Goal: Task Accomplishment & Management: Use online tool/utility

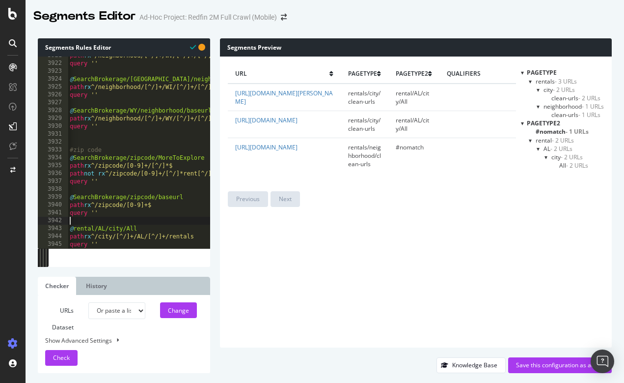
select select "urlList"
type textarea "path rx ^/city/[^/]+/AL/[^/]+/rentals query ''"
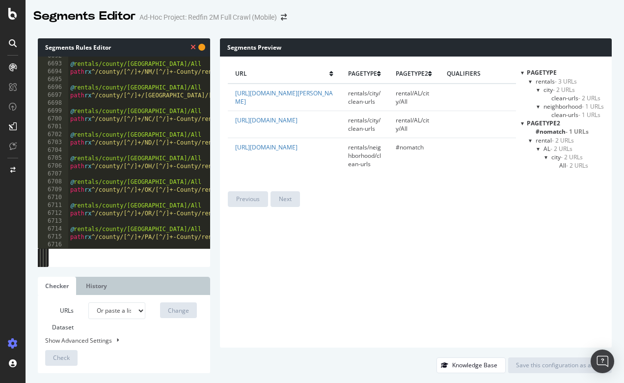
scroll to position [15568, 0]
click at [192, 48] on icon at bounding box center [193, 47] width 5 height 7
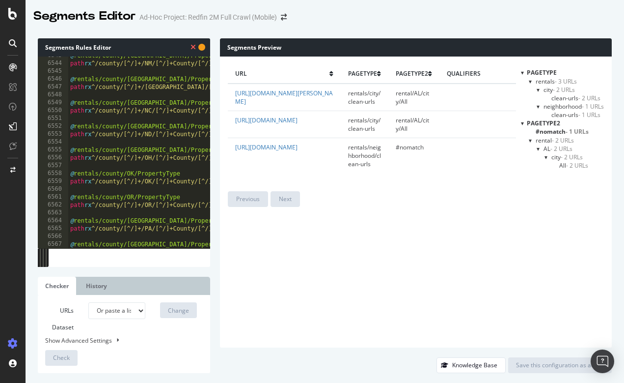
scroll to position [15211, 0]
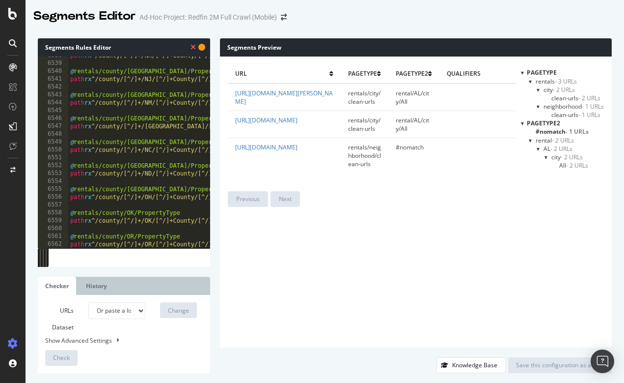
click at [203, 49] on icon at bounding box center [201, 47] width 7 height 7
click at [202, 47] on icon at bounding box center [201, 47] width 7 height 7
click at [192, 46] on icon at bounding box center [193, 47] width 5 height 7
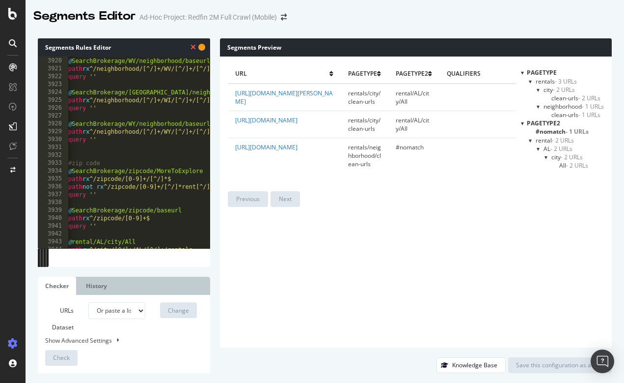
scroll to position [0, 0]
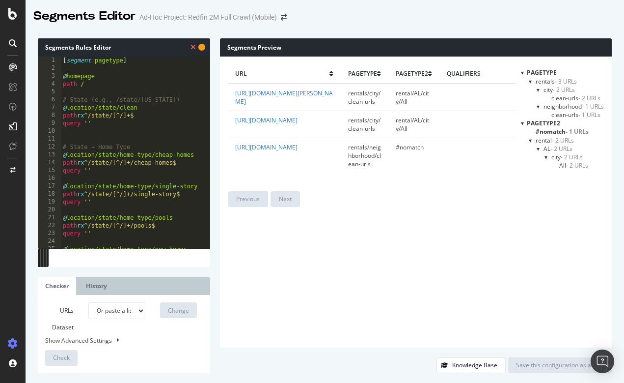
click at [192, 46] on icon at bounding box center [193, 47] width 5 height 7
click at [203, 46] on icon at bounding box center [201, 47] width 7 height 7
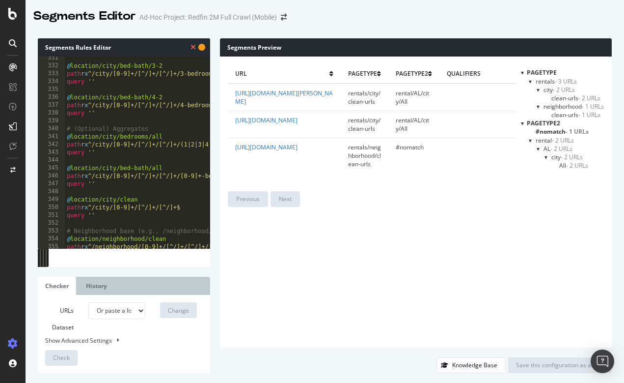
click at [46, 251] on div at bounding box center [46, 258] width 1 height 18
drag, startPoint x: 46, startPoint y: 251, endPoint x: 123, endPoint y: 251, distance: 76.6
click at [123, 251] on div "331 332 333 334 335 336 337 338 339 340 341 342 343 344 345 346 347 348 349 350…" at bounding box center [124, 161] width 172 height 210
type textarea "query ''"
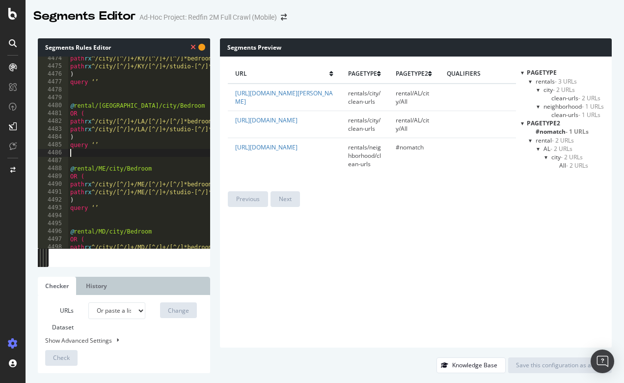
type textarea "query ‘’"
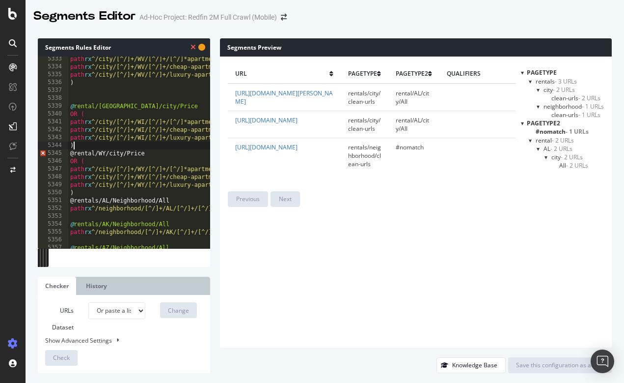
type textarea ")"
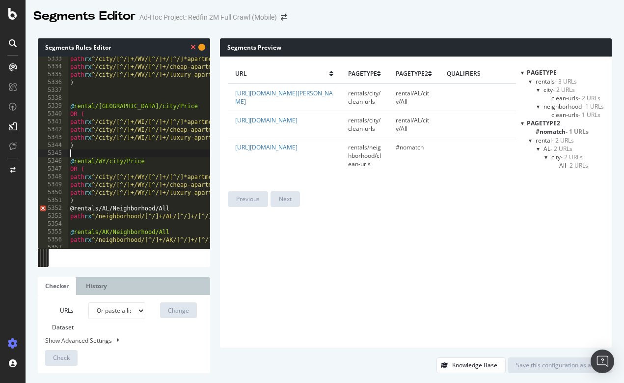
type textarea ")"
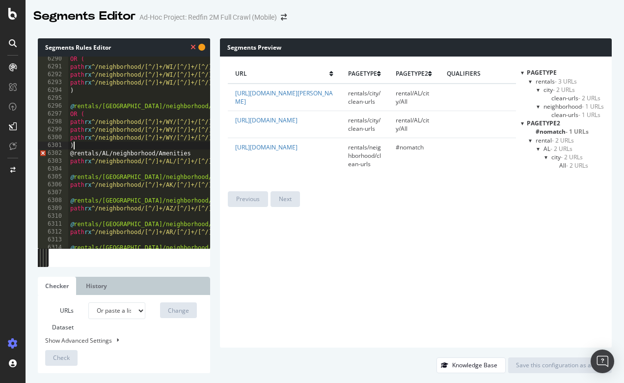
type textarea ")"
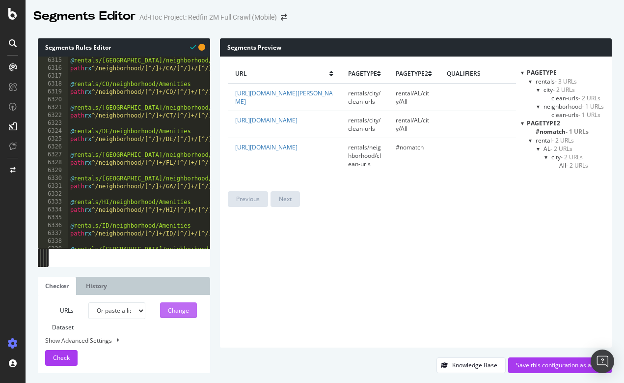
click at [180, 310] on div "Change" at bounding box center [178, 310] width 21 height 8
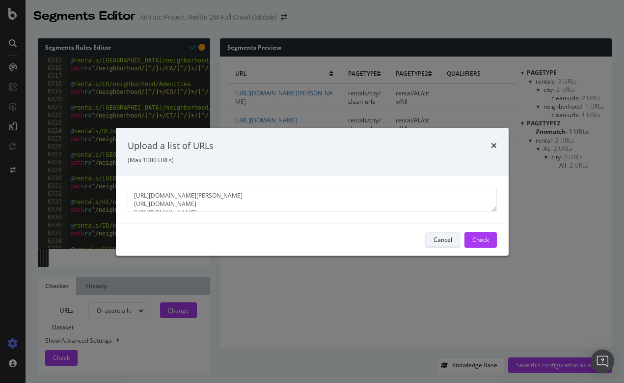
click at [447, 239] on div "Cancel" at bounding box center [443, 239] width 19 height 8
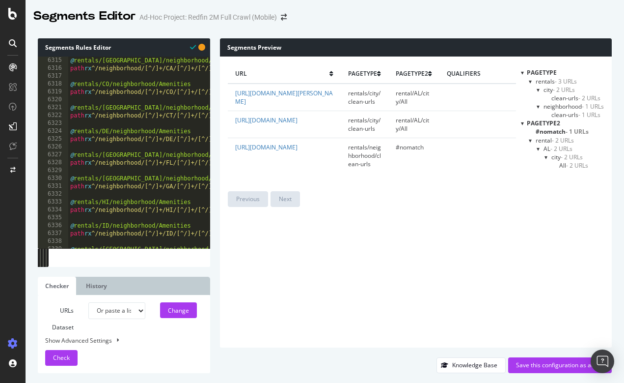
type textarea "path rx ^/state/[US_STATE]/rentals"
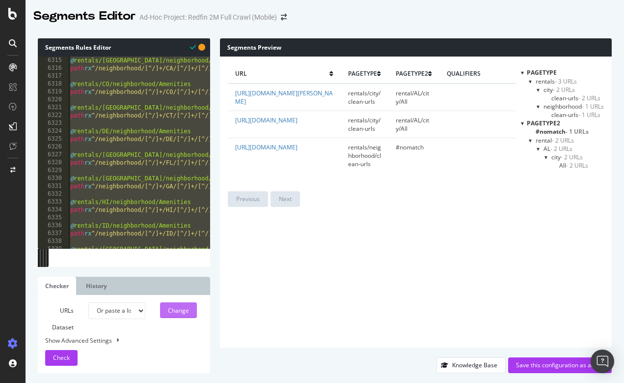
click at [178, 303] on div "Change" at bounding box center [178, 310] width 21 height 15
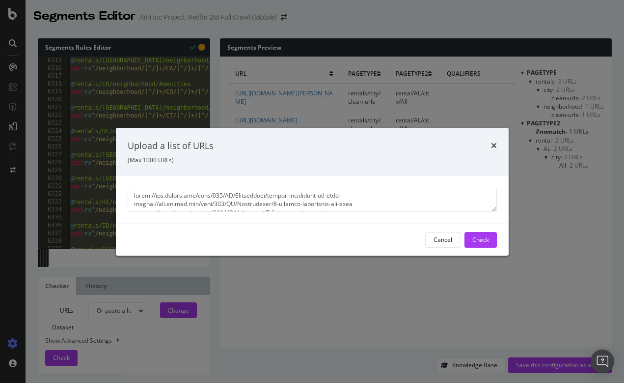
scroll to position [53167, 0]
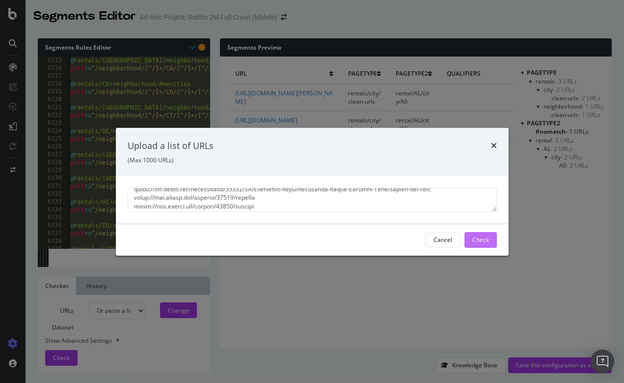
click at [478, 238] on div "Check" at bounding box center [481, 239] width 17 height 8
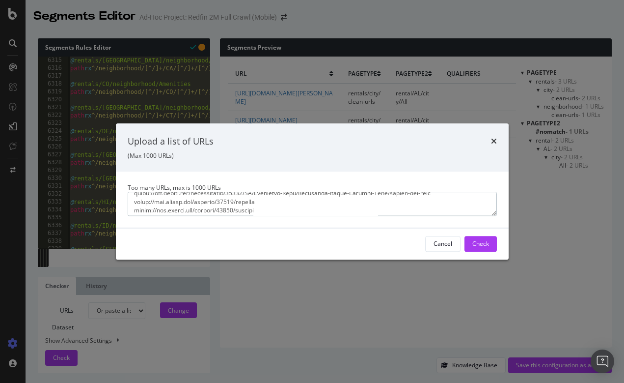
click at [248, 206] on textarea "modal" at bounding box center [312, 204] width 369 height 24
paste textarea "modal"
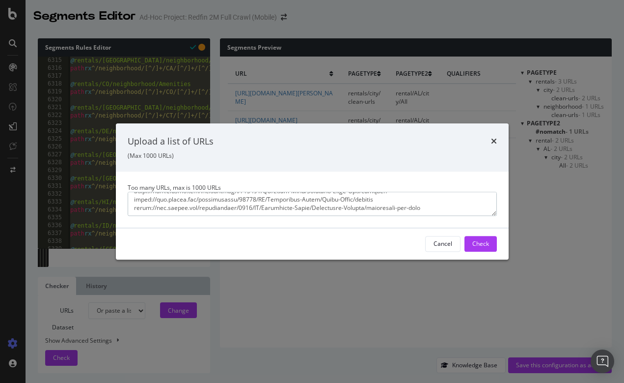
scroll to position [8234, 0]
type textarea "[URL][DOMAIN_NAME] [URL][DOMAIN_NAME] [URL][DOMAIN_NAME] [URL][DOMAIN_NAME] [UR…"
click at [477, 246] on div "Check" at bounding box center [481, 244] width 17 height 8
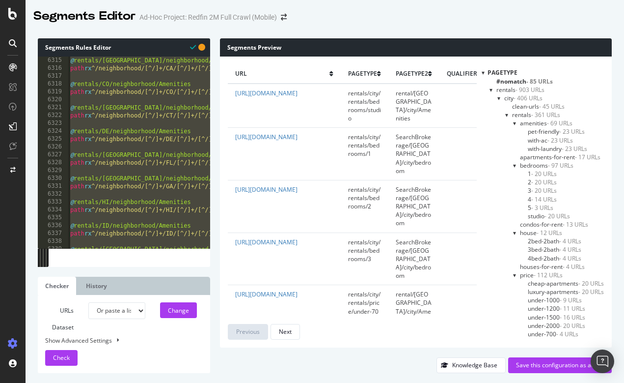
scroll to position [0, 0]
drag, startPoint x: 253, startPoint y: 110, endPoint x: 232, endPoint y: 96, distance: 25.6
click at [232, 96] on td "[URL][DOMAIN_NAME]" at bounding box center [284, 106] width 113 height 44
copy link "[URL][DOMAIN_NAME]"
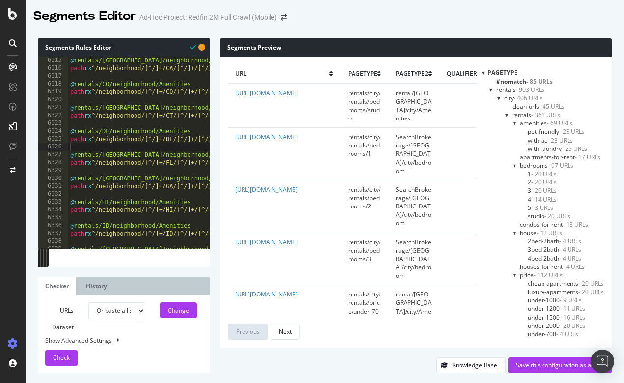
click at [360, 94] on span "rentals/city/rentals/bedrooms/studio" at bounding box center [364, 105] width 33 height 33
click at [421, 96] on span "rental/[GEOGRAPHIC_DATA]/city/Amenities" at bounding box center [414, 105] width 36 height 33
click at [418, 102] on span "rental/[GEOGRAPHIC_DATA]/city/Amenities" at bounding box center [414, 105] width 36 height 33
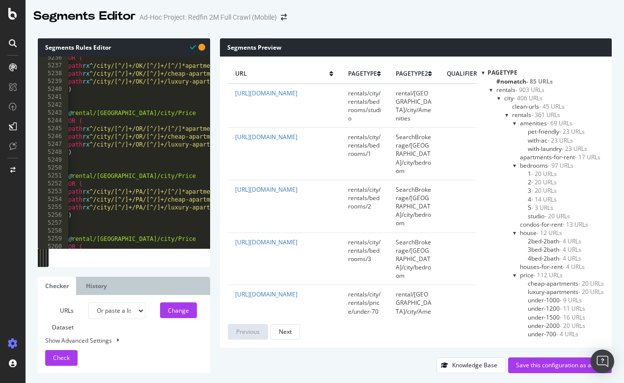
scroll to position [12180, 0]
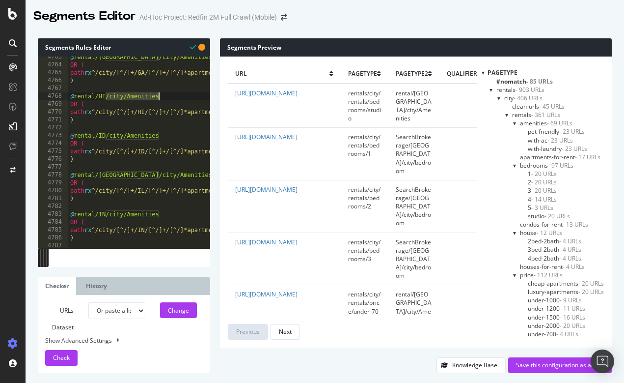
drag, startPoint x: 107, startPoint y: 94, endPoint x: 164, endPoint y: 95, distance: 57.5
type textarea "path rx ^/state/[US_STATE]/rentals"
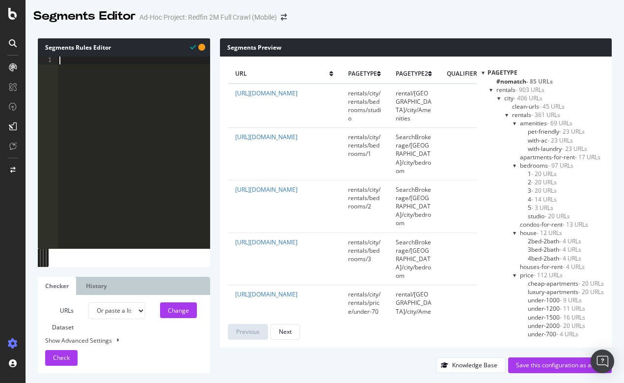
scroll to position [15905, 0]
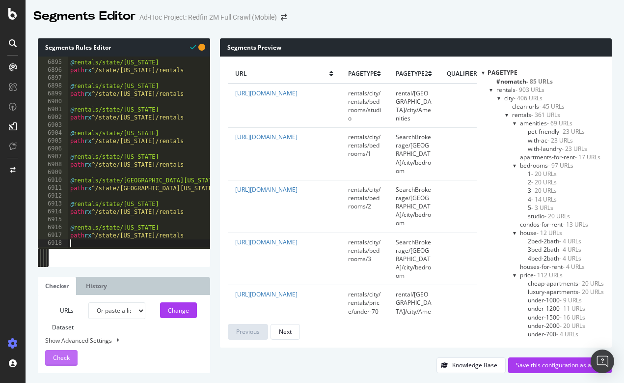
click at [69, 357] on span "Check" at bounding box center [61, 357] width 17 height 8
drag, startPoint x: 396, startPoint y: 92, endPoint x: 431, endPoint y: 104, distance: 36.8
click at [431, 104] on td "rental/[GEOGRAPHIC_DATA]/city/Amenities" at bounding box center [414, 106] width 51 height 44
copy span "rental/[GEOGRAPHIC_DATA]/city/Amenities"
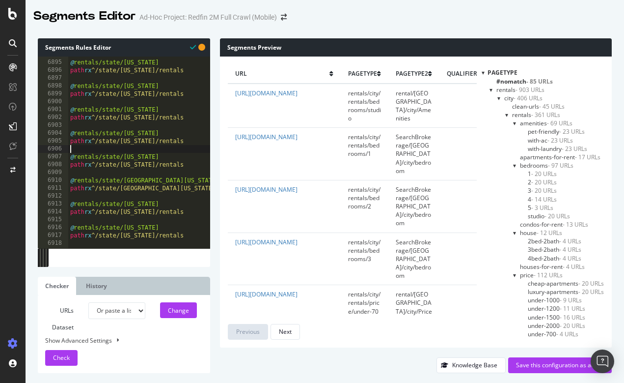
type textarea "path rx ^/state/[US_STATE]/rentals"
click at [65, 358] on span "Check" at bounding box center [61, 357] width 17 height 8
click at [361, 45] on div "Segments Preview" at bounding box center [416, 47] width 392 height 18
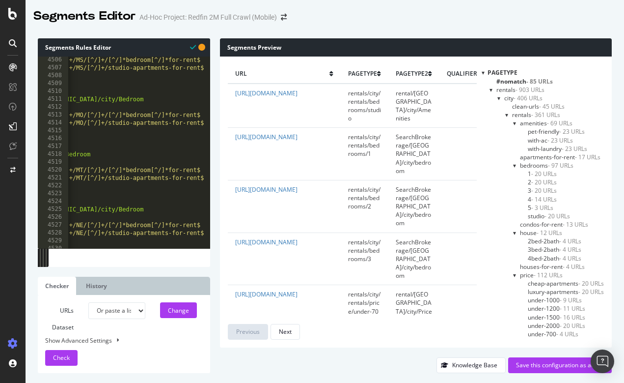
scroll to position [10520, 0]
click at [505, 114] on div at bounding box center [507, 115] width 4 height 8
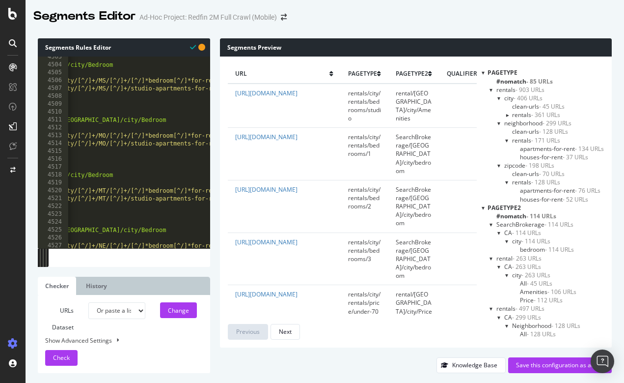
scroll to position [0, 0]
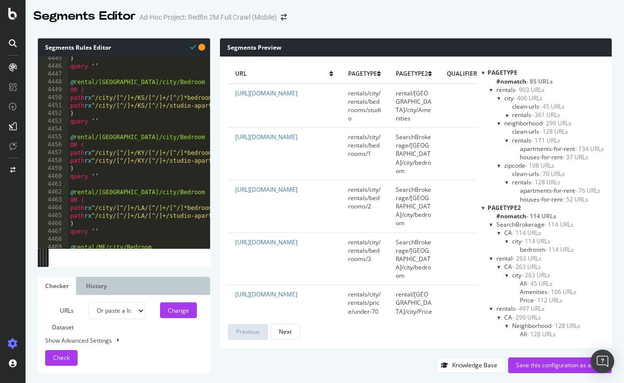
click at [482, 73] on div at bounding box center [483, 72] width 3 height 8
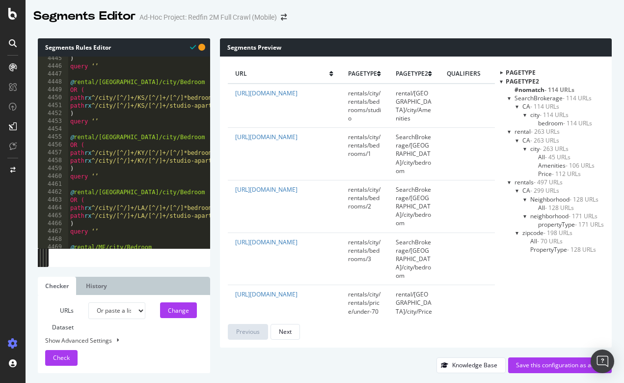
click at [508, 98] on div at bounding box center [510, 98] width 4 height 8
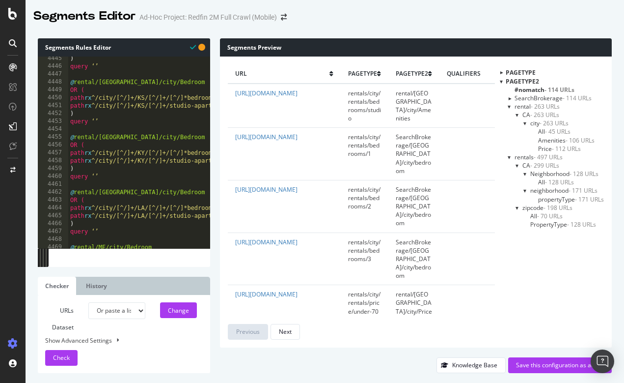
click at [508, 106] on div at bounding box center [510, 106] width 4 height 8
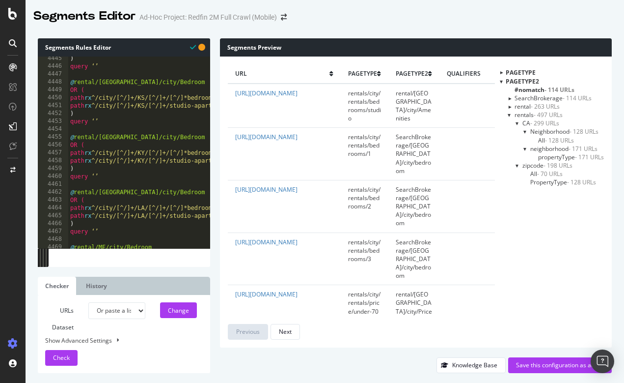
click at [508, 115] on div at bounding box center [510, 115] width 4 height 8
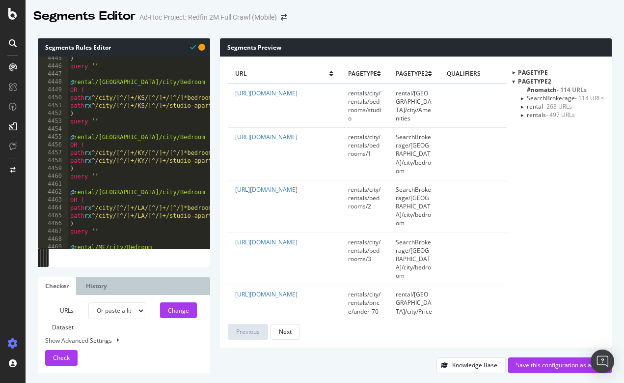
click at [202, 48] on icon at bounding box center [201, 47] width 7 height 7
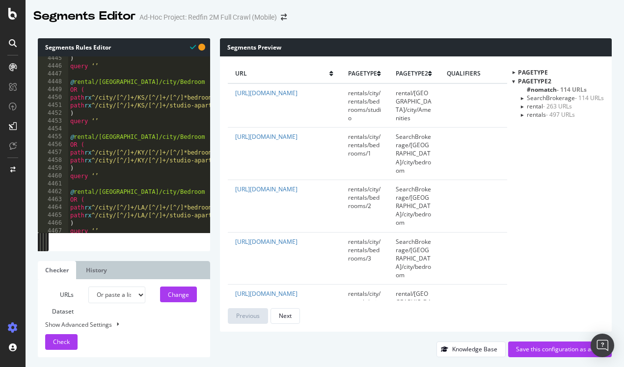
type textarea ")"
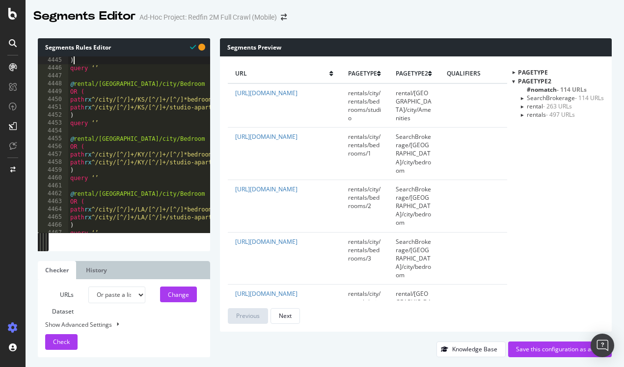
scroll to position [10377, 0]
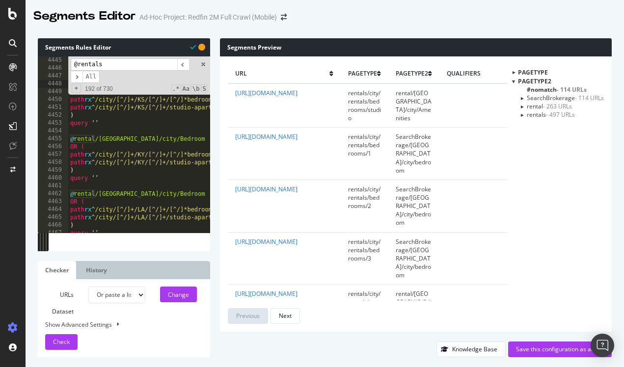
scroll to position [12415, 0]
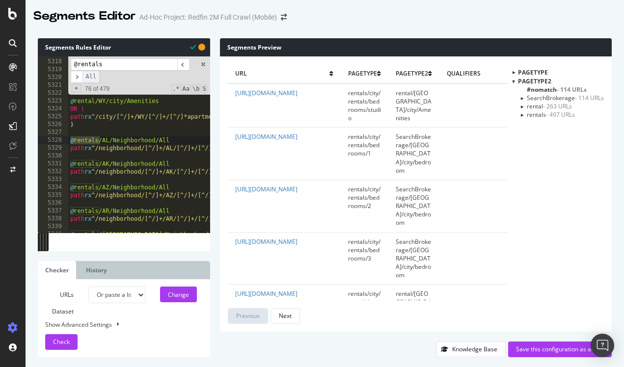
type input "@rentals"
click at [85, 78] on span "All" at bounding box center [92, 77] width 18 height 12
type textarea "@rentals/state/clean-url"
click at [76, 87] on span "+" at bounding box center [76, 88] width 9 height 9
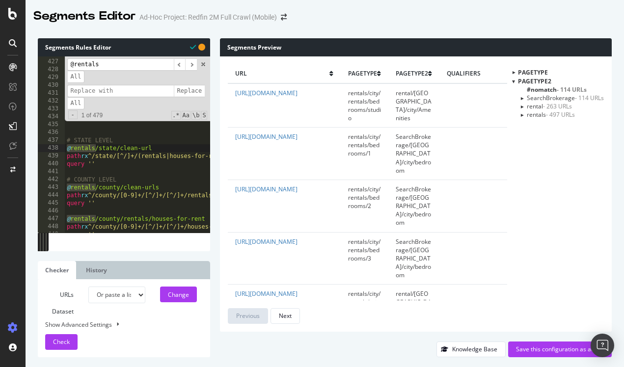
click at [88, 91] on input at bounding box center [120, 91] width 107 height 12
type input "@rental"
click at [193, 63] on span "​" at bounding box center [191, 64] width 12 height 12
click at [191, 89] on span "Replace" at bounding box center [189, 91] width 31 height 12
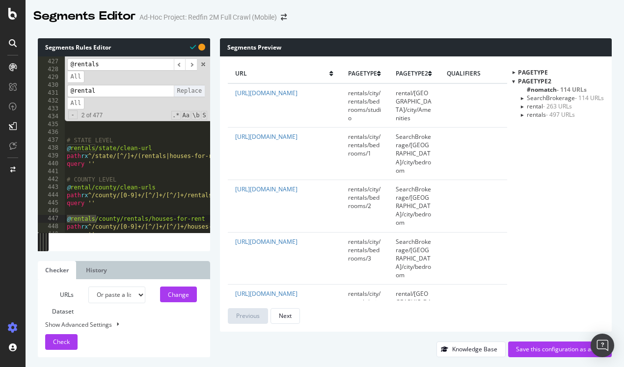
scroll to position [1027, 0]
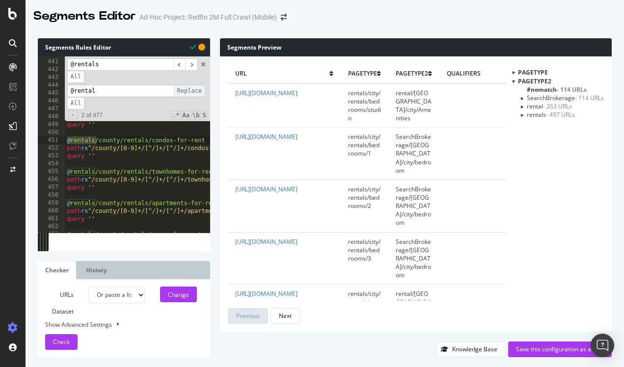
click at [191, 89] on span "Replace" at bounding box center [189, 91] width 31 height 12
click at [78, 101] on span "All" at bounding box center [76, 103] width 18 height 12
click at [187, 91] on span "Replace" at bounding box center [189, 91] width 31 height 12
click at [190, 90] on span "Replace" at bounding box center [189, 91] width 31 height 12
click at [119, 72] on div "@rentals ​ ​ All" at bounding box center [132, 70] width 130 height 25
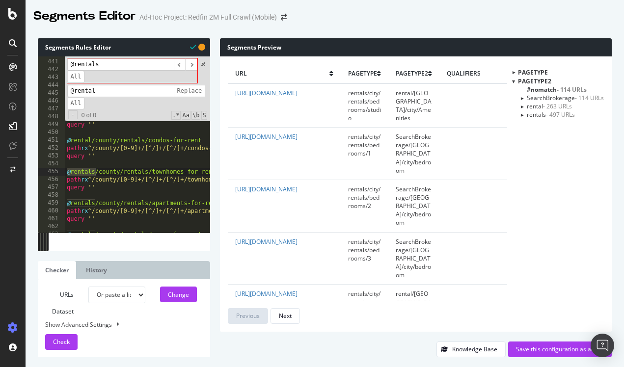
click at [119, 65] on input "@rentals" at bounding box center [120, 64] width 107 height 12
click at [80, 74] on span "All" at bounding box center [76, 77] width 18 height 12
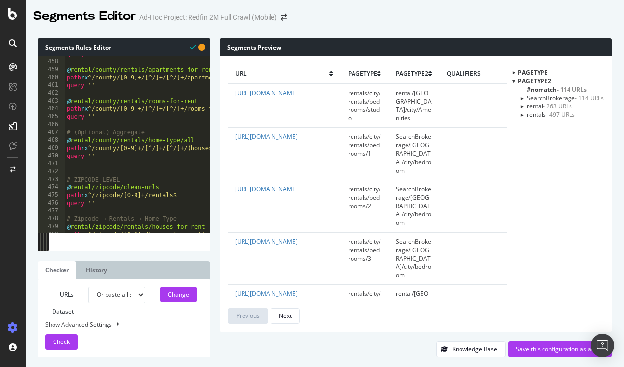
scroll to position [1079, 0]
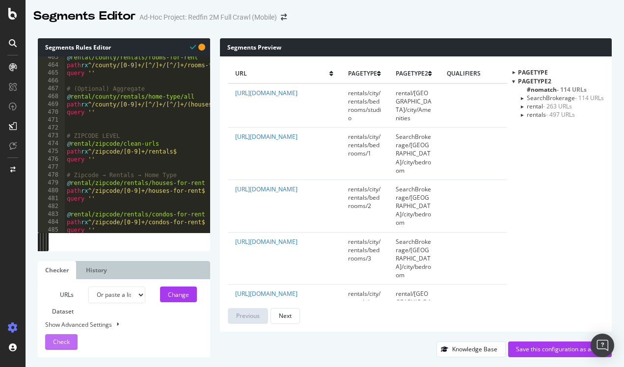
click at [62, 342] on span "Check" at bounding box center [61, 342] width 17 height 8
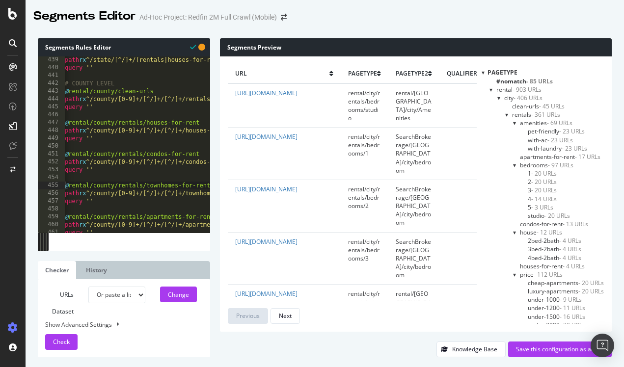
scroll to position [1021, 0]
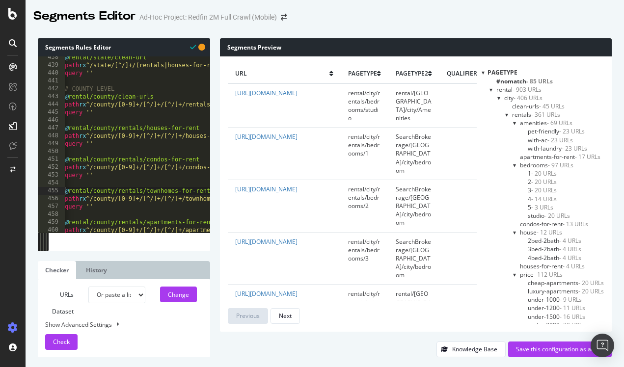
click at [514, 165] on div at bounding box center [515, 165] width 4 height 8
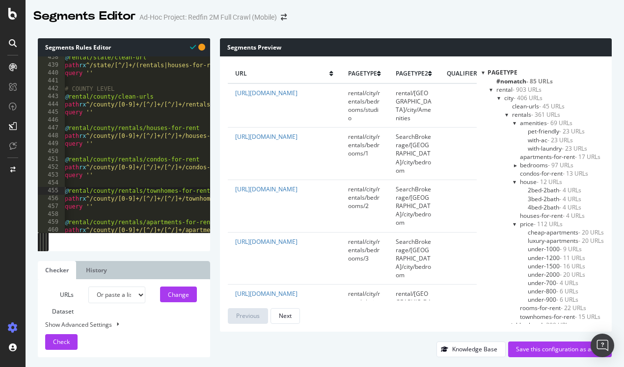
click at [513, 180] on div at bounding box center [515, 182] width 4 height 8
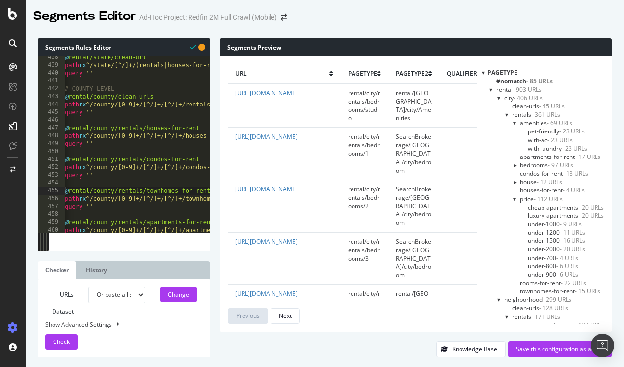
click at [513, 122] on div at bounding box center [515, 123] width 4 height 8
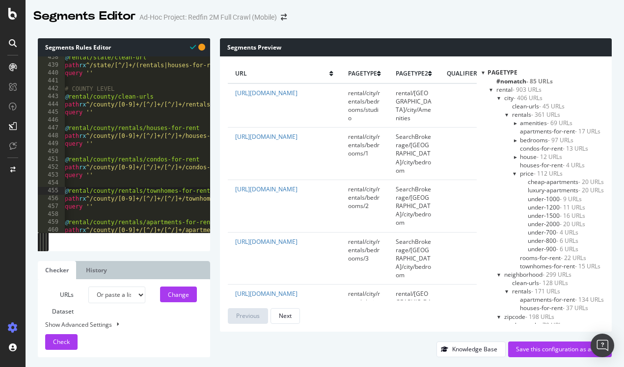
click at [515, 173] on div at bounding box center [515, 173] width 4 height 8
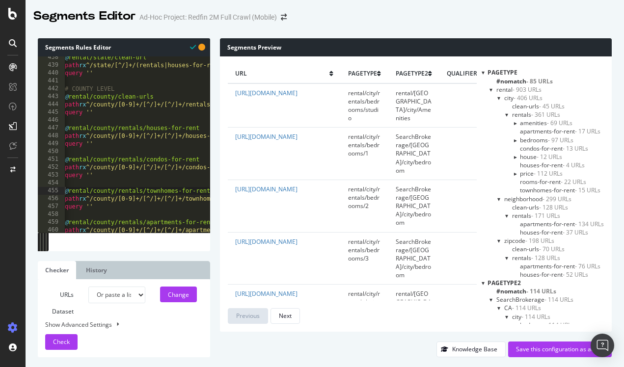
click at [513, 173] on div at bounding box center [515, 174] width 8 height 4
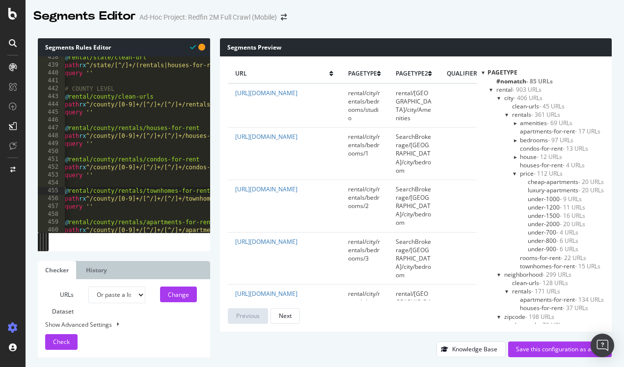
click at [482, 73] on div at bounding box center [483, 72] width 3 height 8
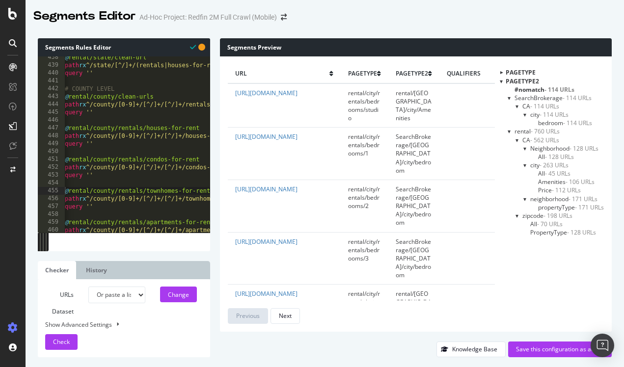
click at [500, 72] on div at bounding box center [501, 72] width 8 height 3
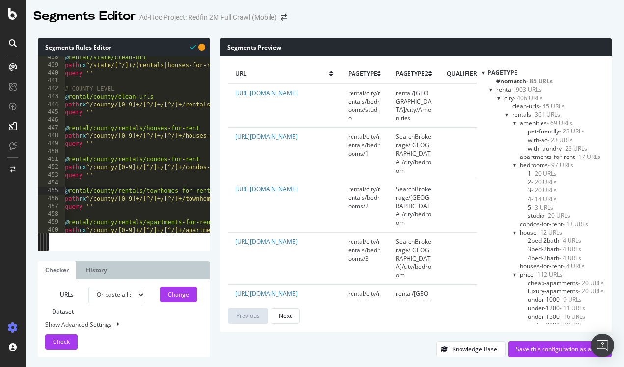
click at [506, 114] on div at bounding box center [507, 115] width 4 height 8
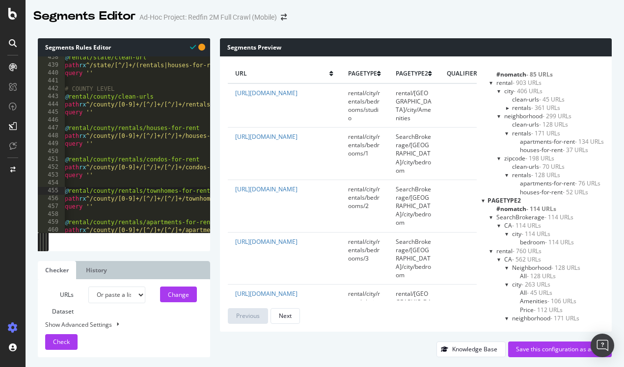
scroll to position [36, 0]
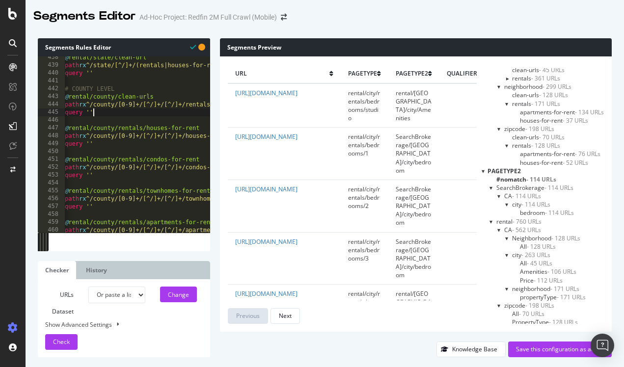
click at [490, 219] on div at bounding box center [492, 222] width 4 height 8
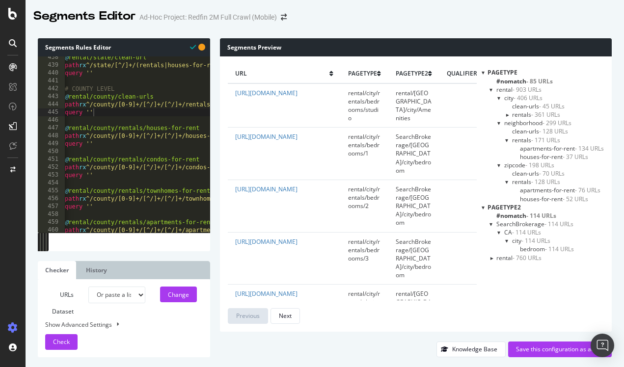
click at [490, 220] on div at bounding box center [492, 224] width 4 height 8
click at [490, 231] on div at bounding box center [491, 233] width 8 height 4
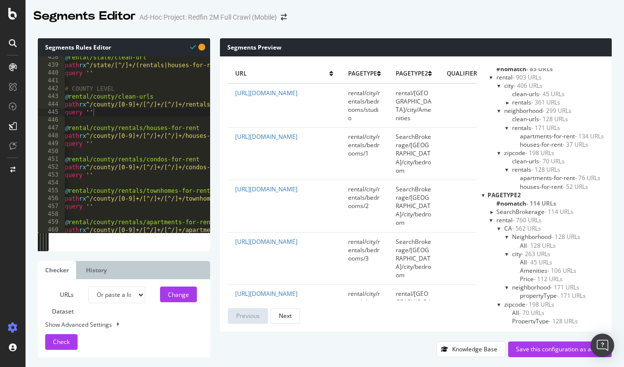
scroll to position [11, 0]
click at [498, 228] on div at bounding box center [500, 229] width 4 height 8
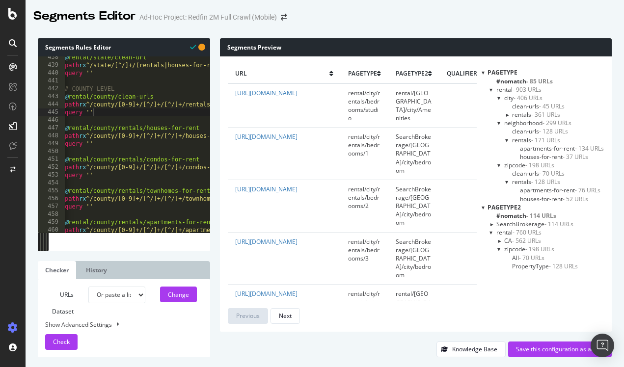
click at [498, 245] on div at bounding box center [500, 249] width 4 height 8
click at [500, 239] on div at bounding box center [499, 241] width 8 height 4
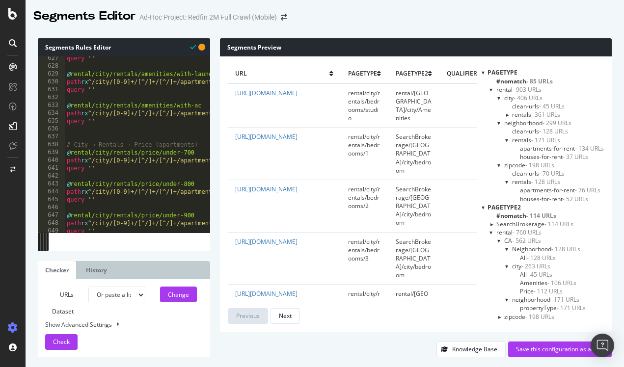
scroll to position [1464, 0]
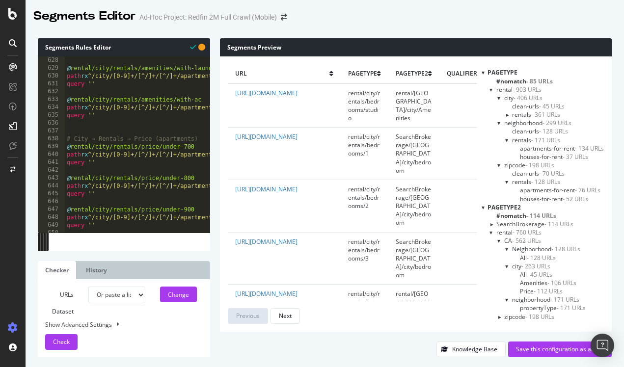
click at [498, 241] on div at bounding box center [500, 241] width 4 height 8
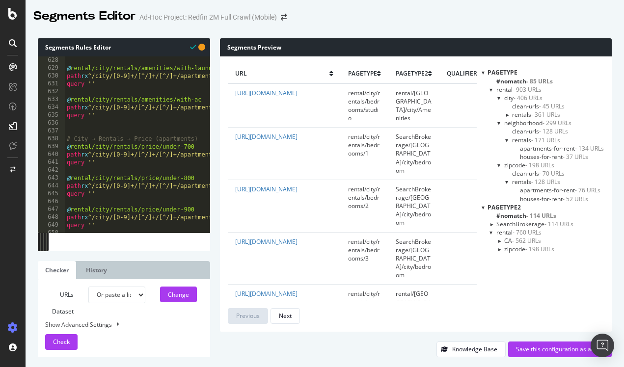
click at [498, 241] on div at bounding box center [499, 241] width 8 height 4
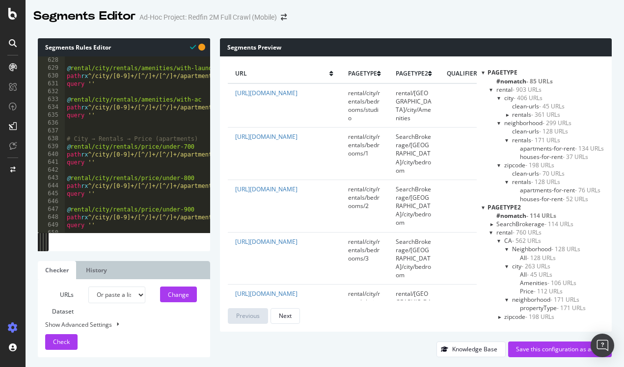
click at [506, 249] on div at bounding box center [507, 249] width 4 height 8
click at [506, 249] on div at bounding box center [507, 250] width 8 height 4
click at [505, 265] on div at bounding box center [507, 266] width 4 height 8
click at [505, 265] on div at bounding box center [507, 266] width 8 height 4
click at [498, 239] on div at bounding box center [500, 241] width 4 height 8
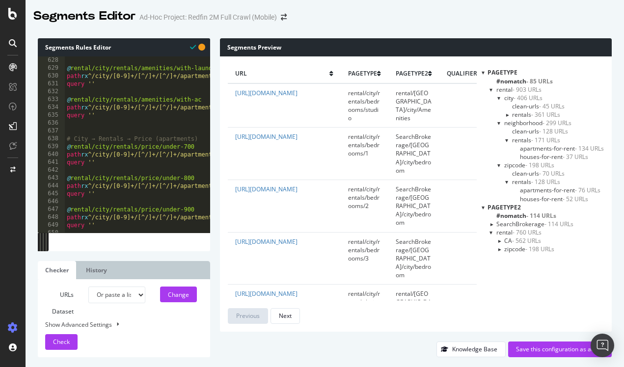
click at [499, 239] on div at bounding box center [499, 241] width 8 height 4
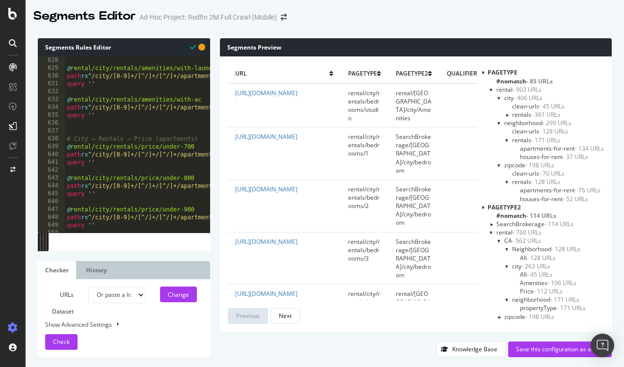
click at [507, 266] on div at bounding box center [507, 266] width 4 height 8
click at [507, 266] on div at bounding box center [507, 266] width 8 height 4
click at [530, 280] on span "Amenities - 106 URLs" at bounding box center [548, 283] width 56 height 8
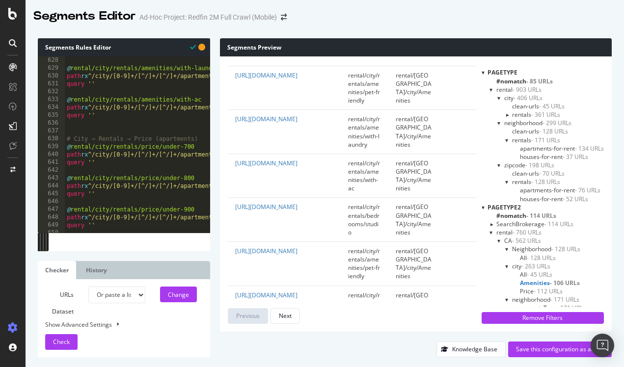
scroll to position [106, 0]
click at [530, 288] on span "Price - 112 URLs" at bounding box center [541, 291] width 43 height 8
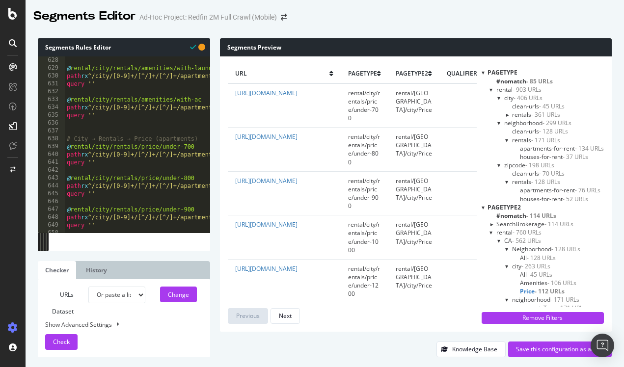
click at [524, 271] on span "All - 45 URLs" at bounding box center [536, 275] width 32 height 8
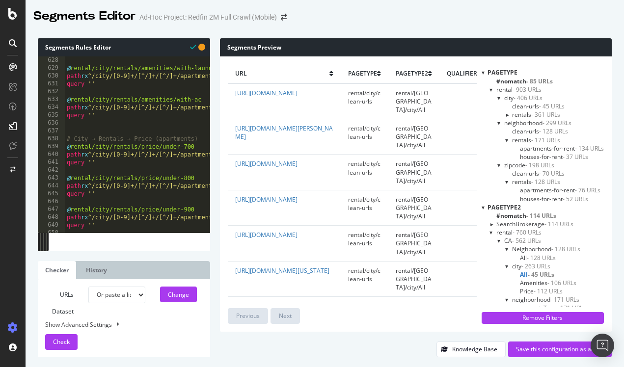
click at [506, 248] on div at bounding box center [507, 249] width 4 height 8
click at [506, 248] on div at bounding box center [507, 250] width 8 height 4
click at [505, 266] on div at bounding box center [507, 266] width 4 height 8
click at [506, 266] on div at bounding box center [507, 266] width 8 height 4
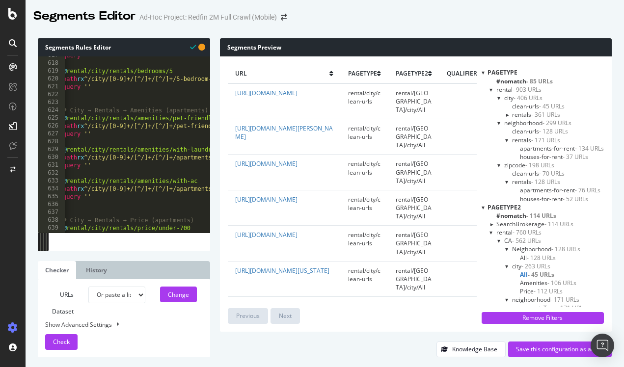
scroll to position [1438, 0]
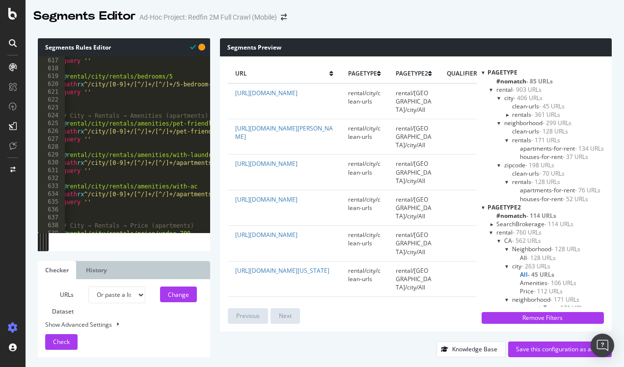
type textarea "@rental/city/rentals/bedrooms/5"
drag, startPoint x: 89, startPoint y: 74, endPoint x: 136, endPoint y: 74, distance: 46.7
type input "/city/rentals/"
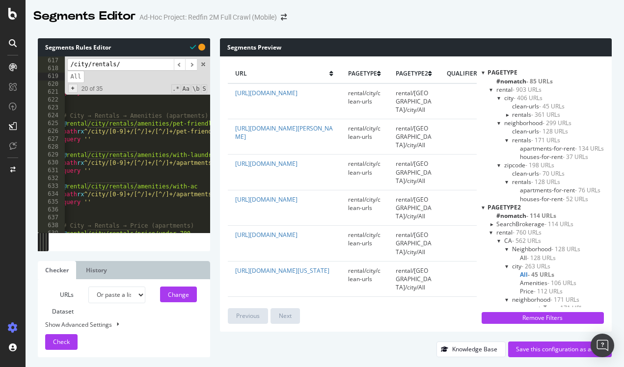
click at [76, 86] on span "+" at bounding box center [72, 88] width 9 height 9
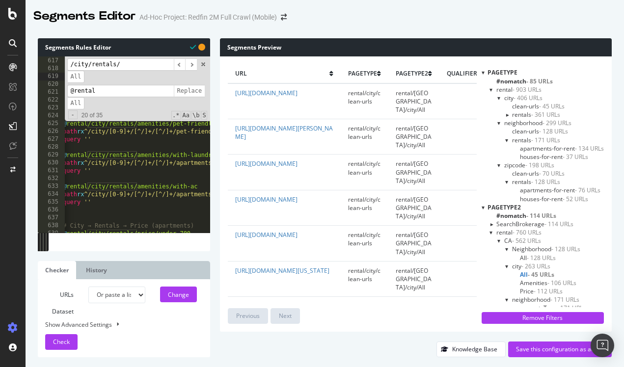
drag, startPoint x: 111, startPoint y: 89, endPoint x: 66, endPoint y: 89, distance: 44.2
click at [66, 89] on div "/city/rentals/ ​ ​ All @rental Replace All - 20 of 35 .* Aa \b S" at bounding box center [137, 88] width 145 height 64
paste input "/city/rentals/"
type input "/city/rental/"
click at [205, 65] on span at bounding box center [203, 64] width 7 height 7
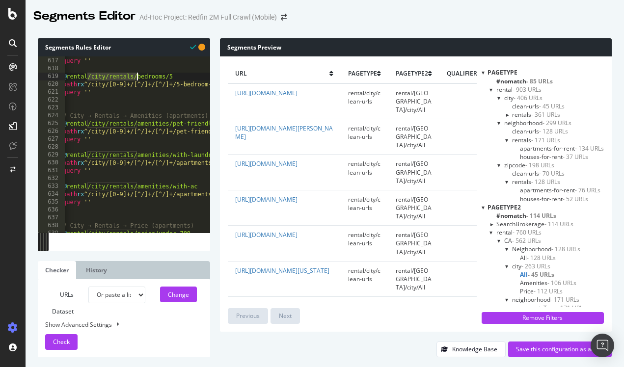
click at [490, 232] on div at bounding box center [492, 232] width 4 height 8
click at [490, 232] on div at bounding box center [491, 233] width 8 height 4
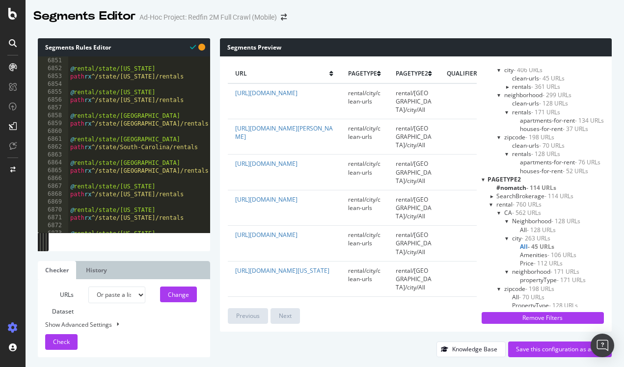
scroll to position [15920, 0]
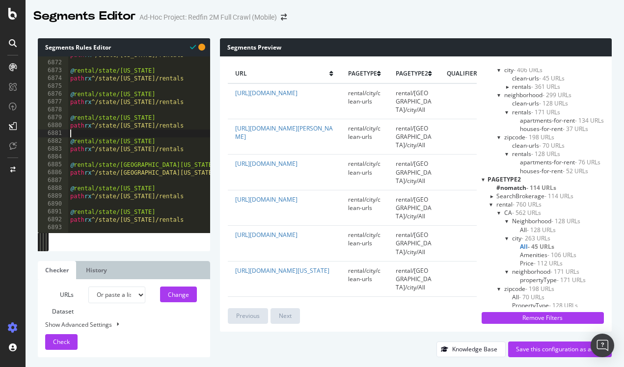
type textarea "path rx ^/state/[US_STATE]/rentals"
click at [527, 252] on span "Amenities - 106 URLs" at bounding box center [548, 255] width 56 height 8
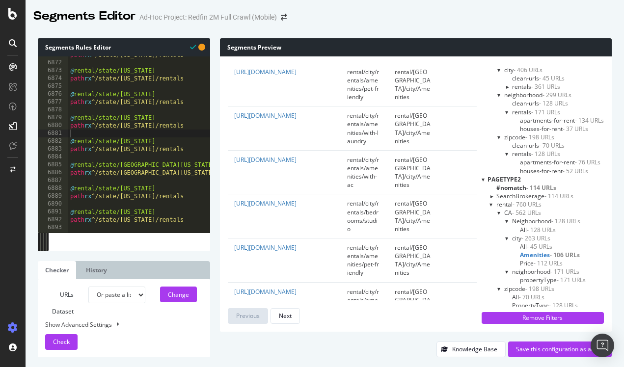
scroll to position [645, 1]
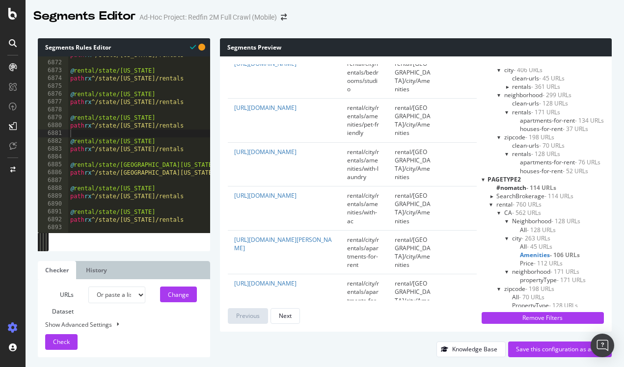
click at [526, 261] on span "Price - 112 URLs" at bounding box center [541, 263] width 43 height 8
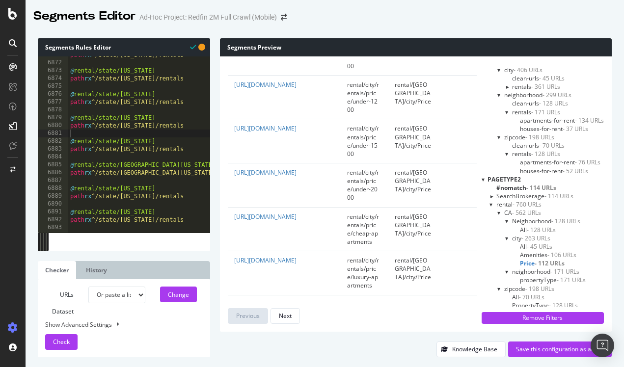
scroll to position [186, 1]
click at [490, 202] on div at bounding box center [492, 204] width 4 height 8
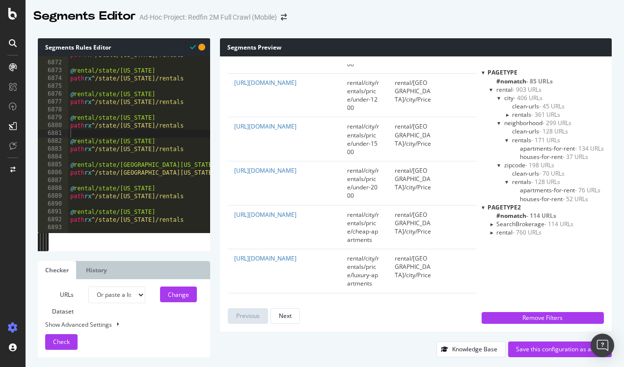
click at [488, 231] on div at bounding box center [491, 233] width 8 height 4
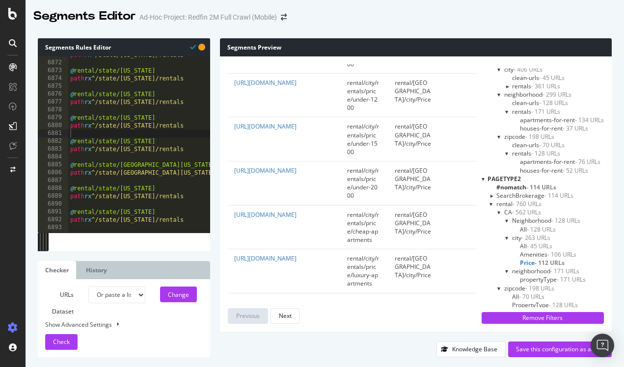
scroll to position [28, 0]
click at [181, 296] on div "Change" at bounding box center [178, 295] width 21 height 8
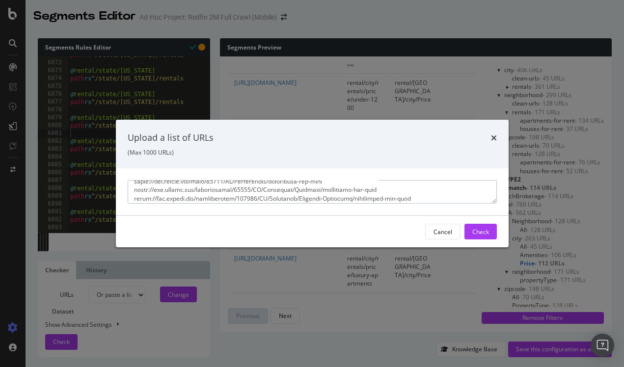
scroll to position [695, 0]
click at [428, 187] on textarea "modal" at bounding box center [312, 192] width 369 height 24
paste textarea "[URL][DOMAIN_NAME] [URL][DOMAIN_NAME] [URL][DOMAIN_NAME] [URL][DOMAIN_NAME] [UR…"
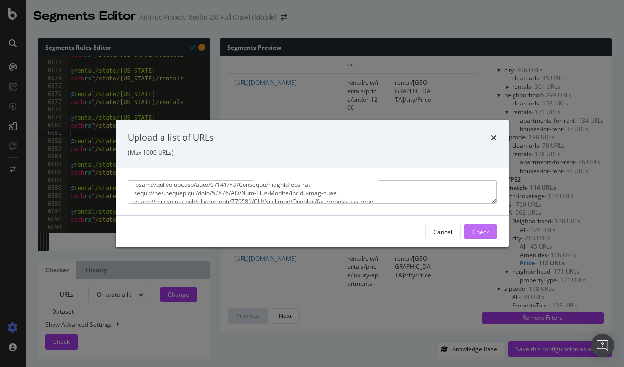
type textarea "[URL][DOMAIN_NAME] [URL][DOMAIN_NAME] [URL][DOMAIN_NAME] [URL][DOMAIN_NAME] [UR…"
click at [495, 231] on button "Check" at bounding box center [481, 232] width 32 height 16
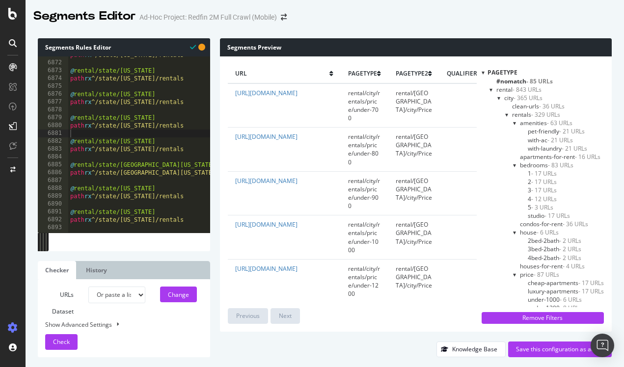
click at [482, 73] on div at bounding box center [483, 72] width 3 height 8
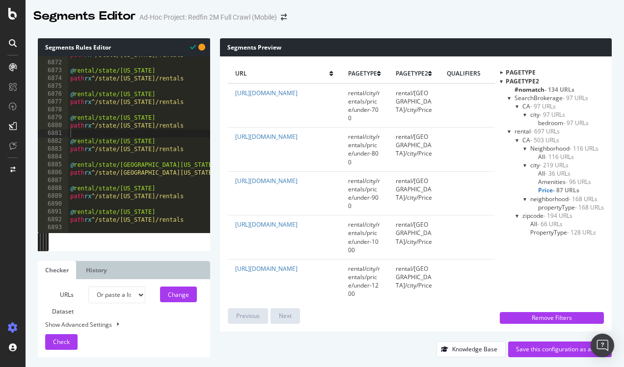
click at [500, 73] on div at bounding box center [501, 72] width 8 height 3
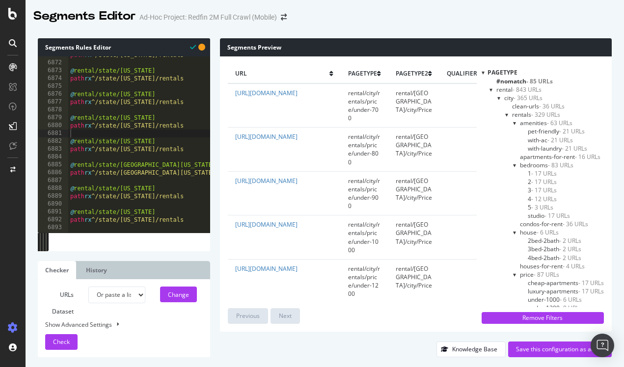
click at [490, 90] on div at bounding box center [492, 89] width 4 height 8
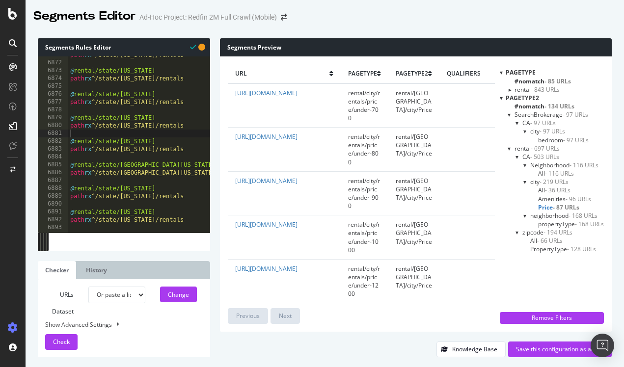
click at [508, 88] on div at bounding box center [509, 89] width 8 height 4
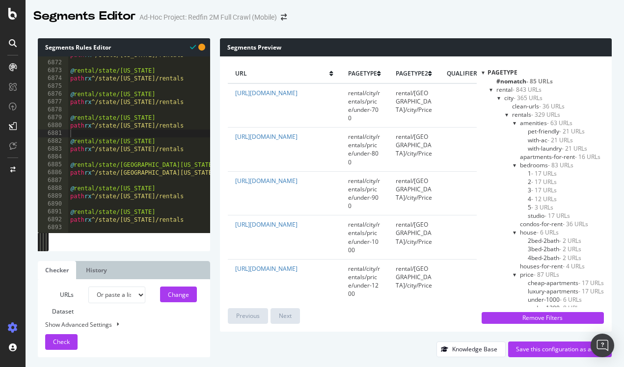
click at [482, 72] on div at bounding box center [483, 72] width 3 height 8
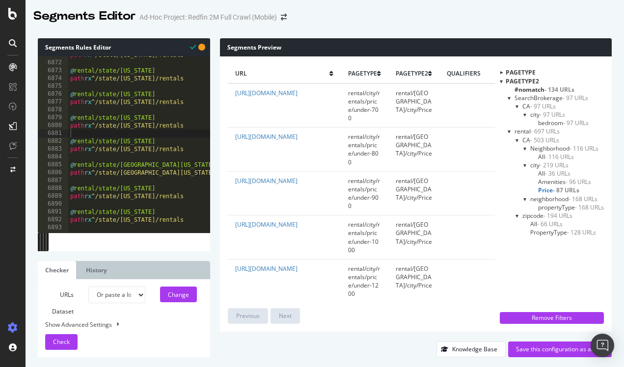
click at [508, 131] on div at bounding box center [510, 131] width 4 height 8
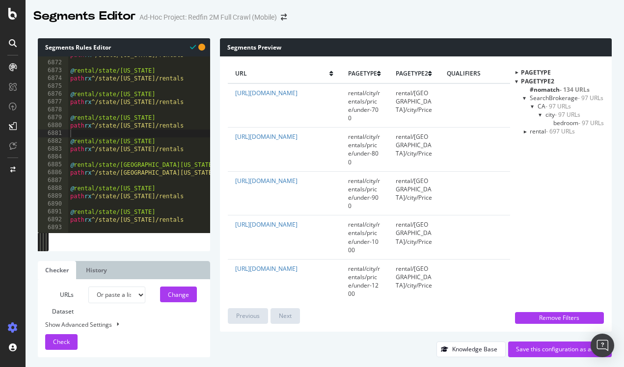
click at [524, 129] on div "rental - 697 URLs" at bounding box center [563, 131] width 81 height 8
click at [523, 132] on div at bounding box center [525, 132] width 8 height 4
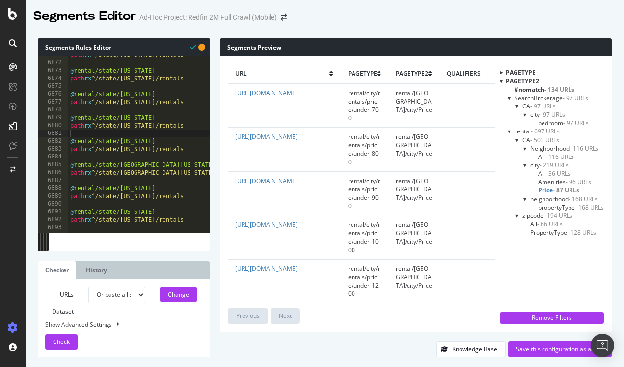
click at [556, 178] on span "Amenities - 96 URLs" at bounding box center [564, 182] width 53 height 8
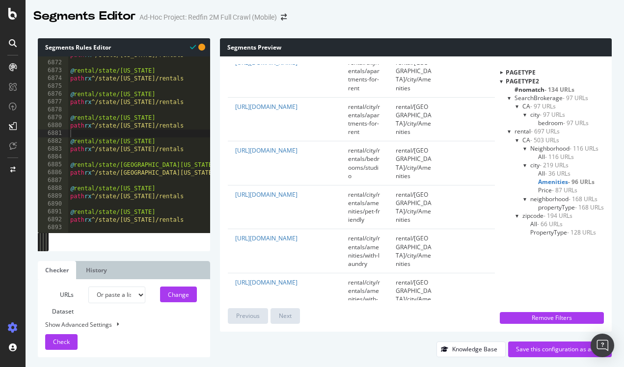
scroll to position [3989, 0]
click at [538, 231] on span "PropertyType - 128 URLs" at bounding box center [563, 232] width 66 height 8
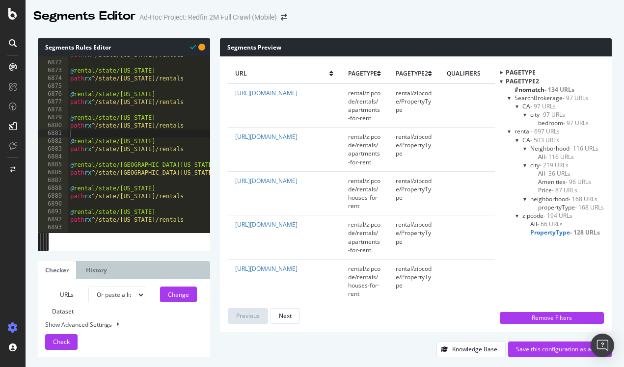
click at [546, 120] on span "bedroom - 97 URLs" at bounding box center [563, 123] width 51 height 8
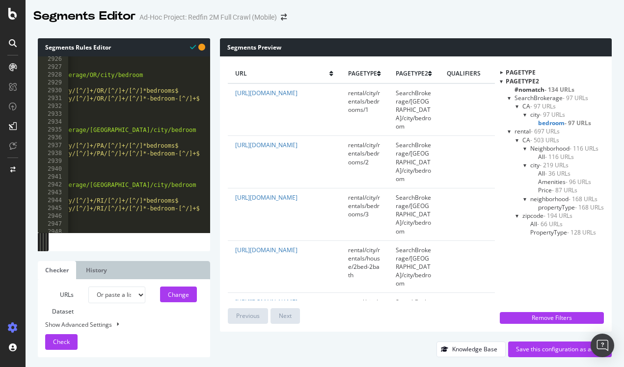
scroll to position [6831, 0]
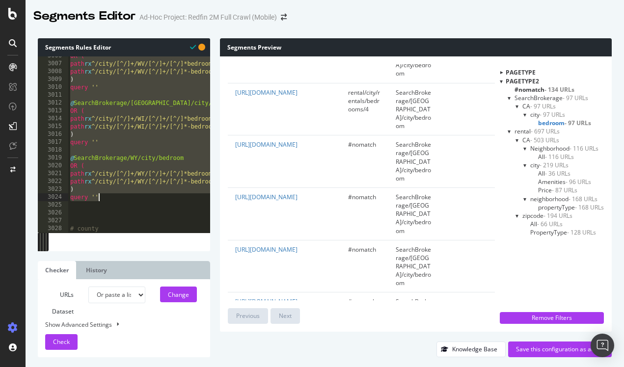
type textarea ") query ''"
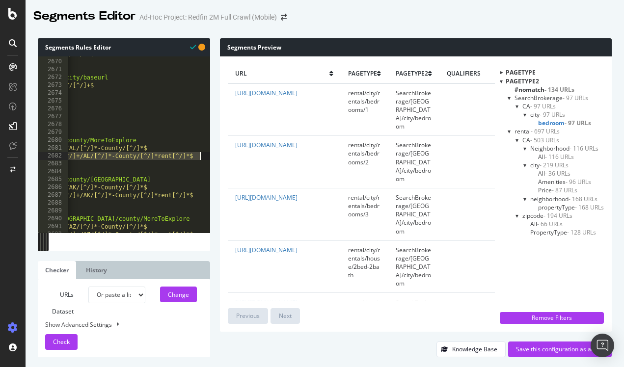
scroll to position [0, 76]
drag, startPoint x: 70, startPoint y: 157, endPoint x: 212, endPoint y: 153, distance: 141.5
click at [212, 153] on div "Segments Rules Editor [CREDIT_CARD_NUMBER] 2673 2674 2675 2676 2677 2678 2679 2…" at bounding box center [325, 197] width 599 height 339
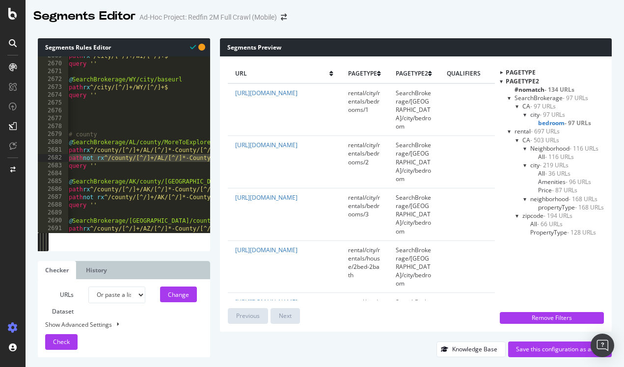
scroll to position [0, 0]
type textarea "query ''"
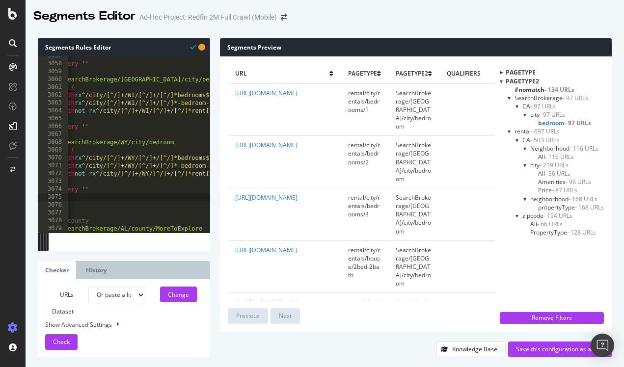
scroll to position [7091, 0]
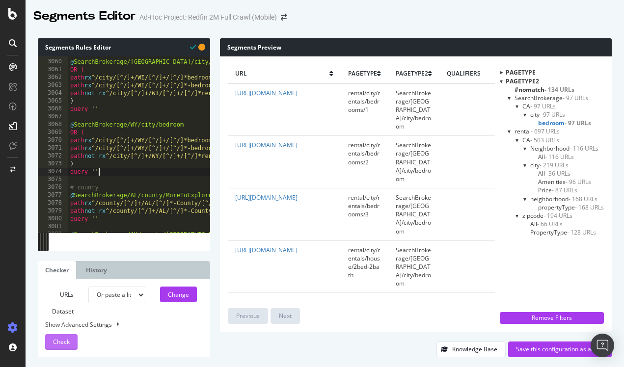
click at [66, 342] on span "Check" at bounding box center [61, 342] width 17 height 8
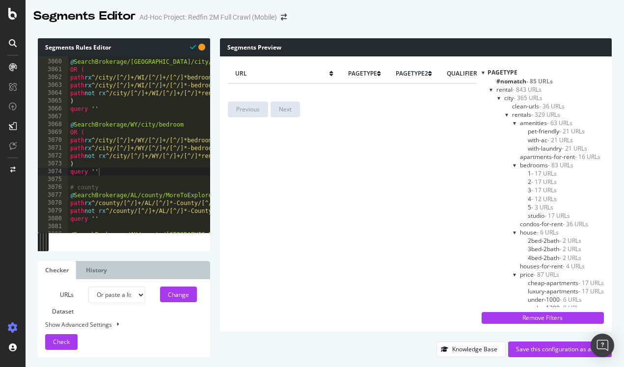
click at [505, 114] on div at bounding box center [507, 115] width 4 height 8
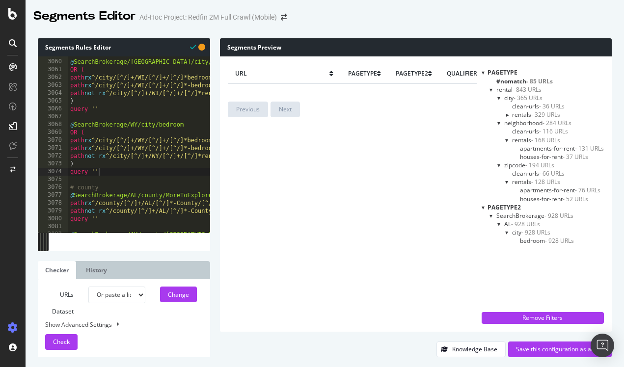
click at [482, 71] on div at bounding box center [483, 72] width 3 height 8
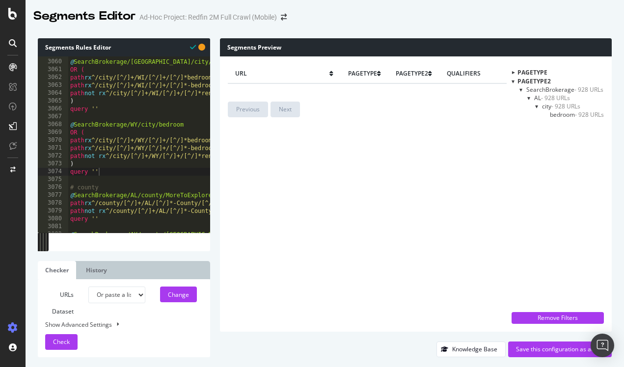
click at [520, 90] on div at bounding box center [522, 89] width 4 height 8
click at [522, 89] on div at bounding box center [522, 89] width 8 height 4
click at [512, 71] on div at bounding box center [513, 72] width 8 height 3
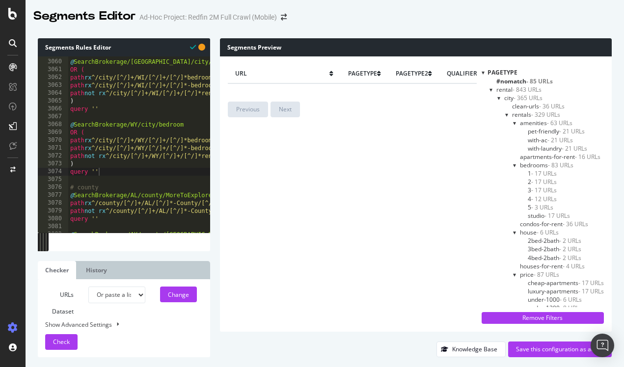
click at [498, 98] on div at bounding box center [500, 98] width 4 height 8
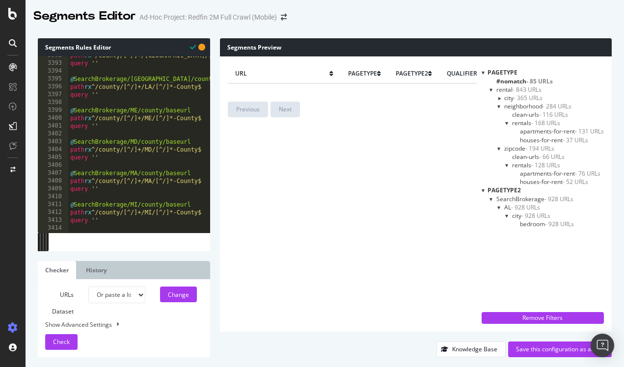
scroll to position [7866, 0]
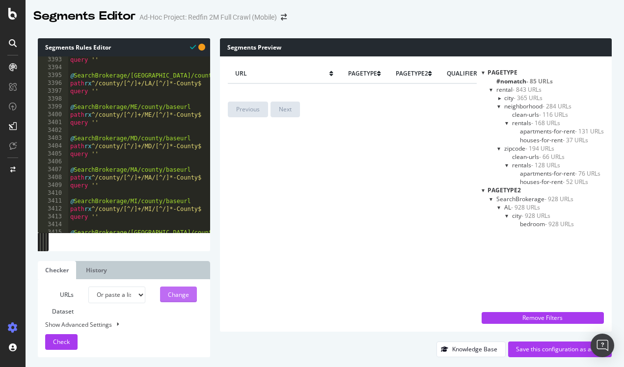
click at [181, 294] on div "Change" at bounding box center [178, 295] width 21 height 8
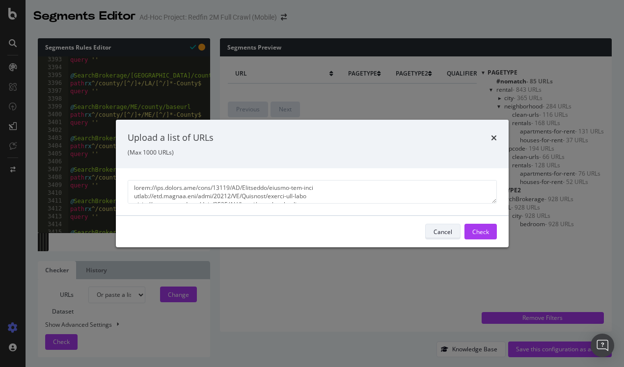
click at [444, 231] on div "Cancel" at bounding box center [443, 231] width 19 height 8
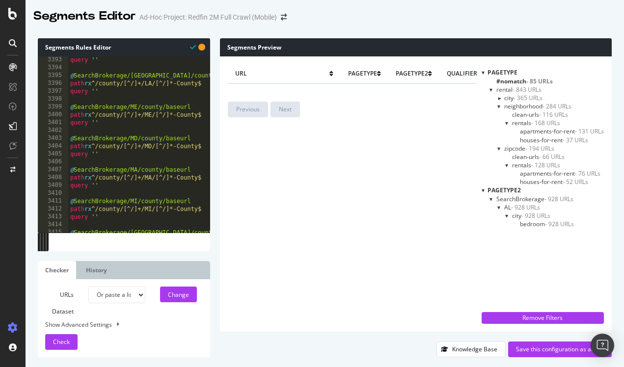
click at [506, 216] on div at bounding box center [507, 216] width 4 height 8
click at [506, 216] on div at bounding box center [507, 216] width 8 height 4
click at [490, 198] on div at bounding box center [492, 199] width 4 height 8
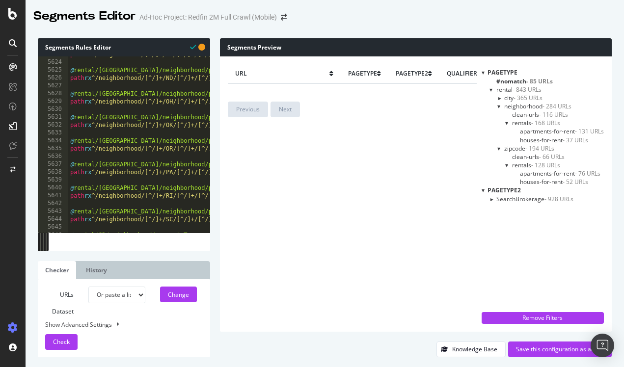
scroll to position [12938, 0]
type textarea "path rx ^/neighborhood/[^/]+/PA/[^/]+/[^/]+/[^/]*for-rent$"
click at [490, 89] on div at bounding box center [492, 89] width 4 height 8
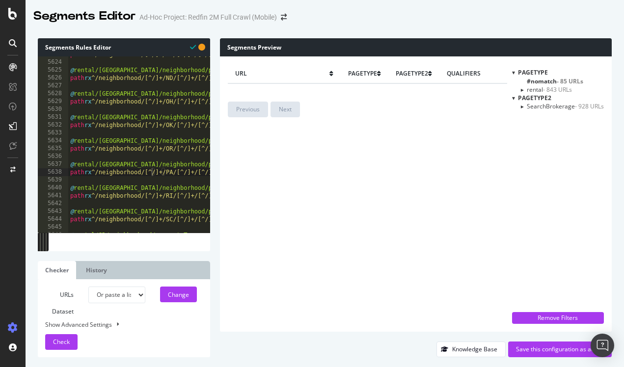
click at [521, 89] on div at bounding box center [522, 89] width 8 height 4
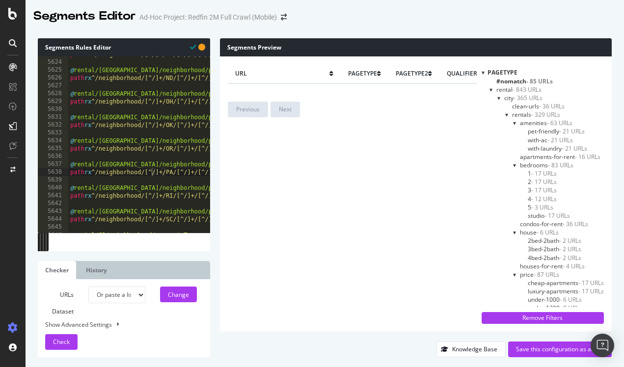
click at [513, 122] on div at bounding box center [515, 123] width 4 height 8
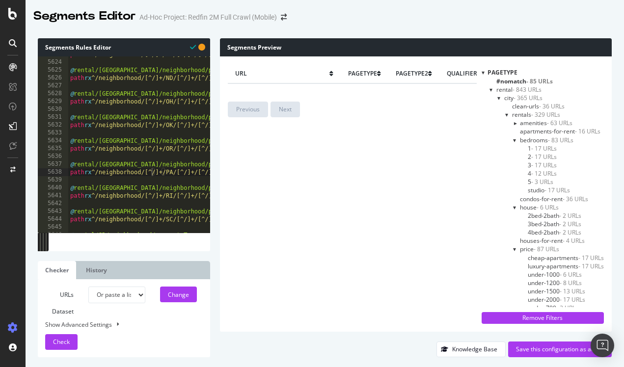
click at [513, 139] on div at bounding box center [515, 140] width 4 height 8
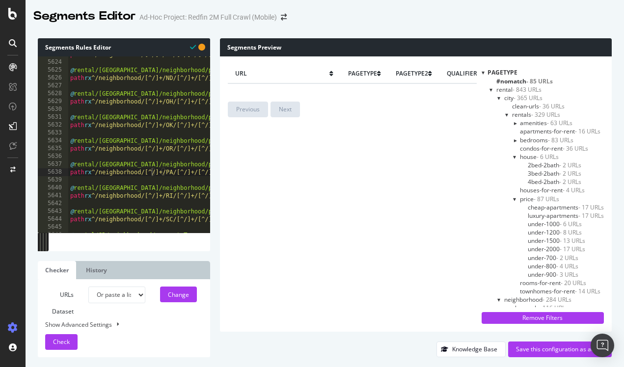
click at [513, 156] on div at bounding box center [515, 157] width 4 height 8
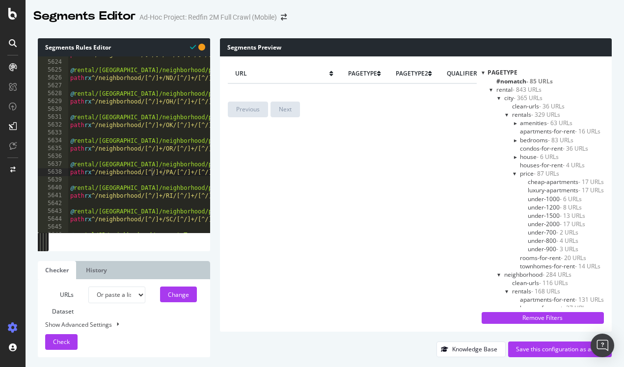
click at [513, 172] on div at bounding box center [515, 173] width 4 height 8
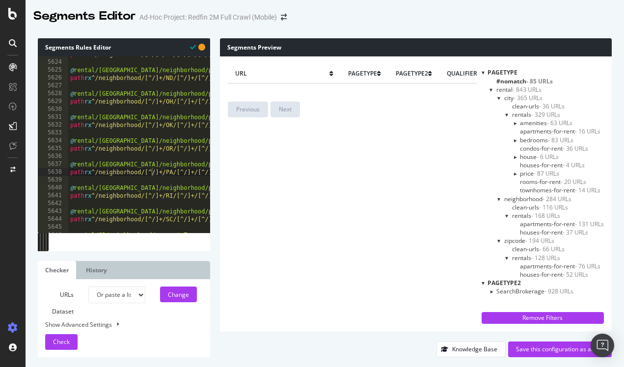
click at [499, 197] on div at bounding box center [500, 199] width 4 height 8
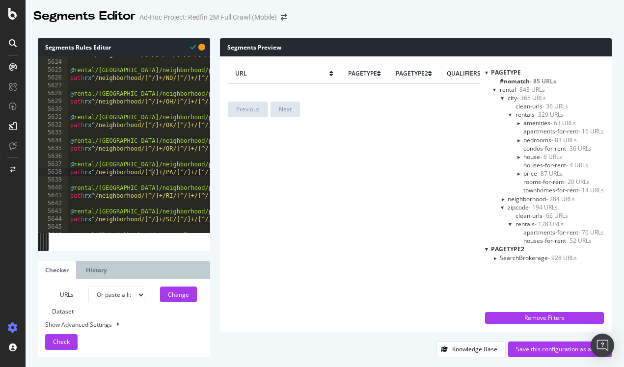
click at [509, 223] on div at bounding box center [511, 224] width 4 height 8
click at [494, 239] on div at bounding box center [495, 241] width 8 height 4
click at [486, 74] on div at bounding box center [486, 72] width 3 height 8
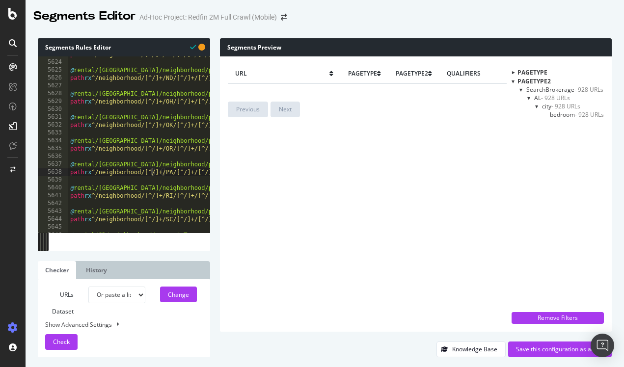
click at [557, 112] on span "bedroom - 928 URLs" at bounding box center [577, 115] width 54 height 8
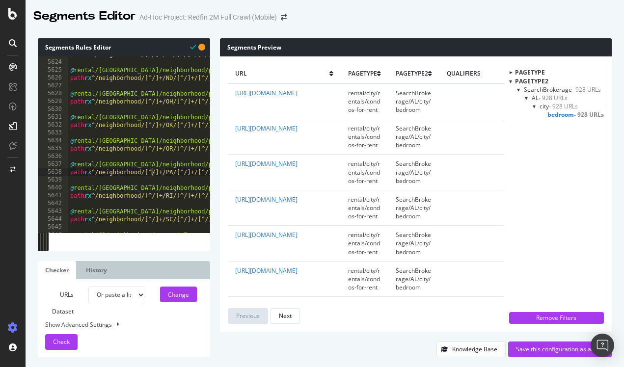
click at [416, 129] on span "SearchBrokerage/AL/city/bedroom" at bounding box center [413, 136] width 35 height 25
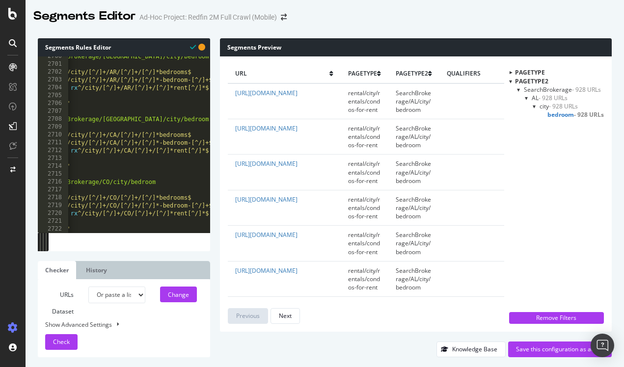
scroll to position [0, 0]
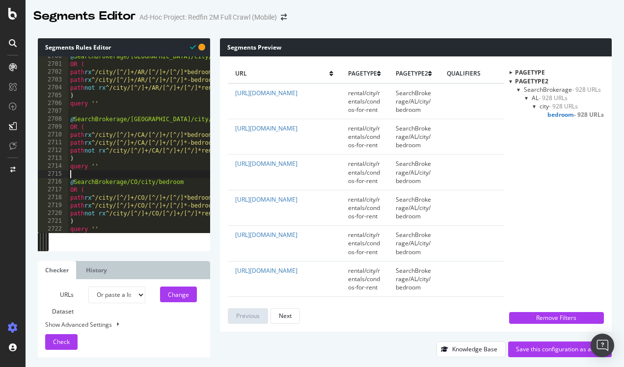
type textarea "path rx ^/state/[US_STATE]/rentals"
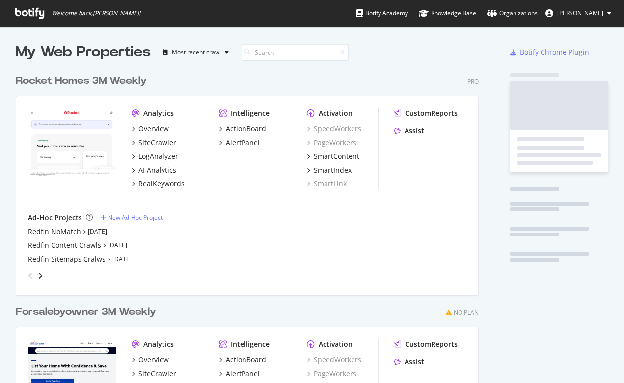
scroll to position [383, 624]
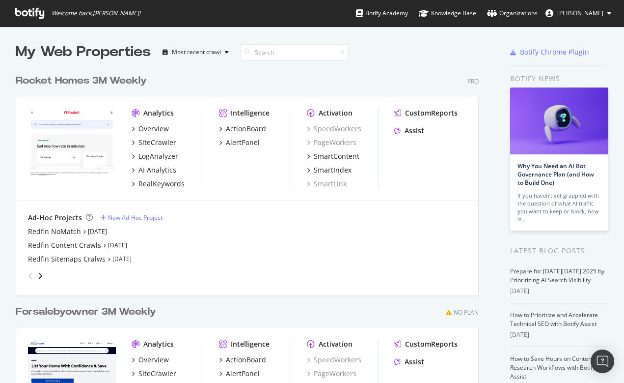
click at [42, 271] on div "angle-right" at bounding box center [40, 276] width 7 height 10
click at [66, 225] on div "Ad-Hoc Projects New Ad-Hoc Project Redfin 2M Full Crawl (Mobile) Aug 22nd 25 Ro…" at bounding box center [247, 248] width 439 height 71
click at [63, 229] on div "Redfin 2M Full Crawl (Mobile)" at bounding box center [76, 231] width 96 height 10
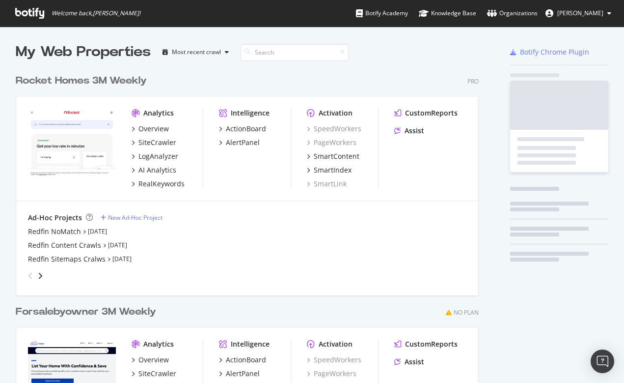
scroll to position [383, 624]
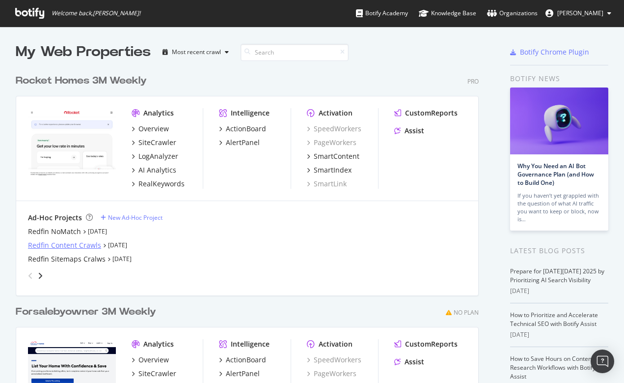
click at [67, 245] on div "Redfin Content Crawls" at bounding box center [64, 245] width 73 height 10
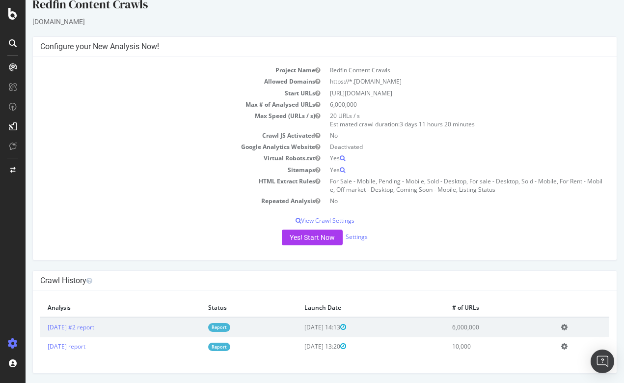
scroll to position [13, 0]
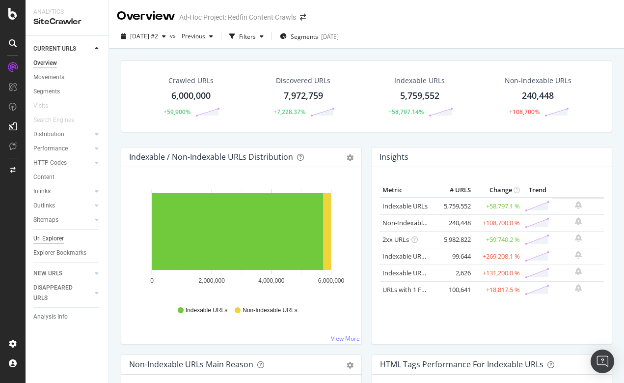
click at [54, 238] on div "Url Explorer" at bounding box center [48, 238] width 30 height 10
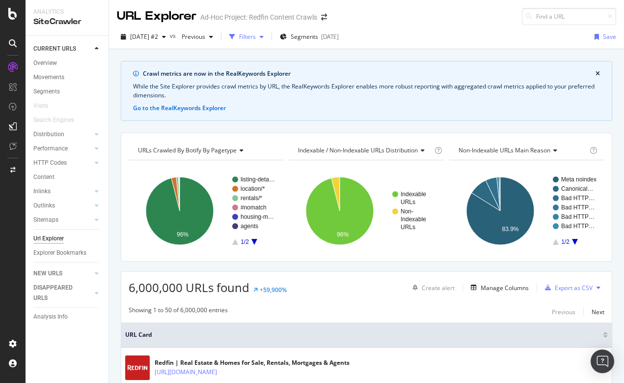
click at [268, 32] on div "Filters" at bounding box center [246, 36] width 42 height 15
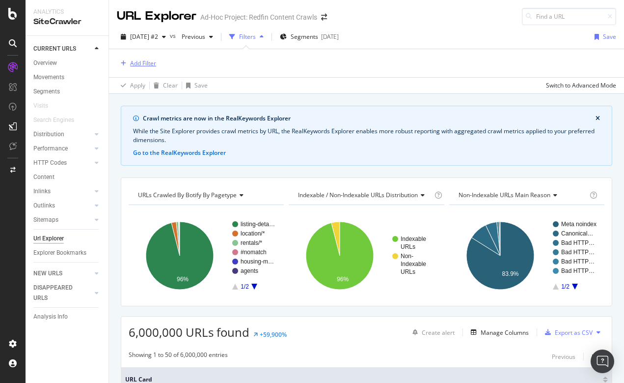
click at [143, 62] on div "Add Filter" at bounding box center [143, 63] width 26 height 8
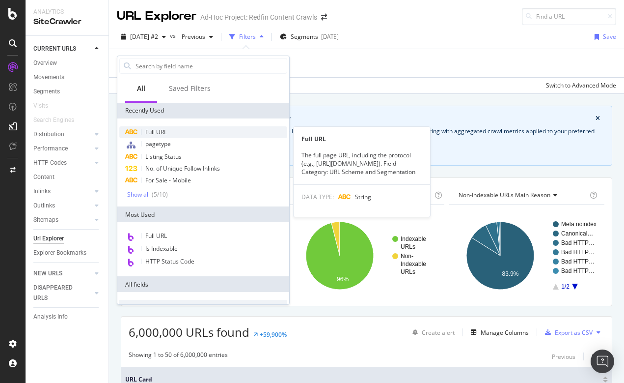
click at [158, 129] on span "Full URL" at bounding box center [156, 132] width 22 height 8
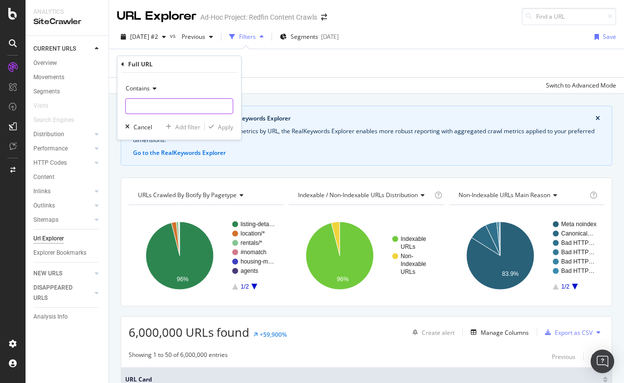
click at [144, 109] on input "text" at bounding box center [179, 106] width 107 height 16
click at [141, 84] on span "Contains" at bounding box center [138, 88] width 24 height 8
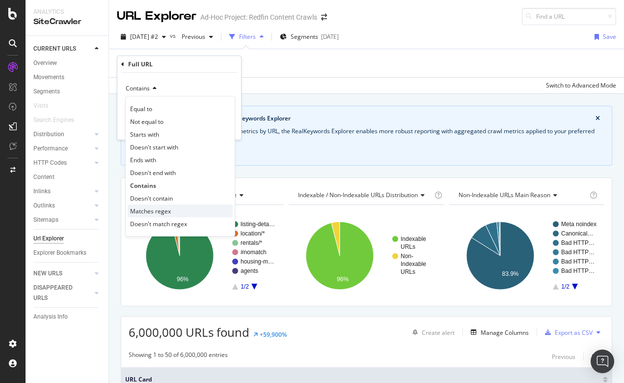
click at [142, 207] on span "Matches regex" at bounding box center [150, 211] width 41 height 8
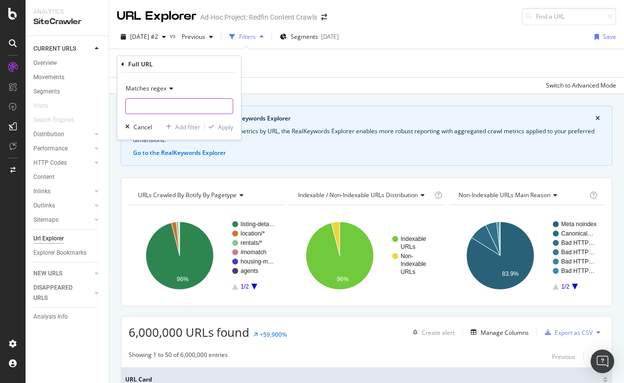
click at [141, 106] on input "text" at bounding box center [179, 106] width 107 height 16
type input "rentals|-for-rent|"
click at [226, 127] on div "Apply" at bounding box center [225, 127] width 15 height 8
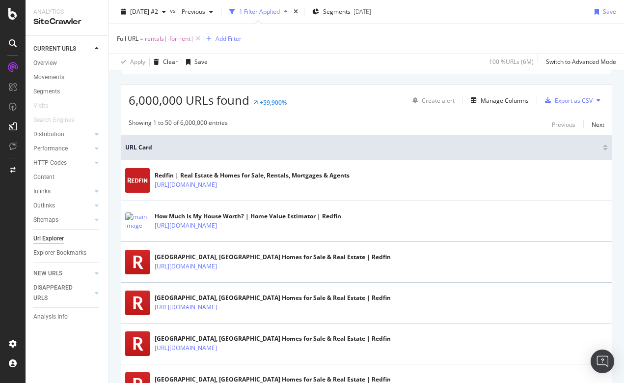
scroll to position [234, 0]
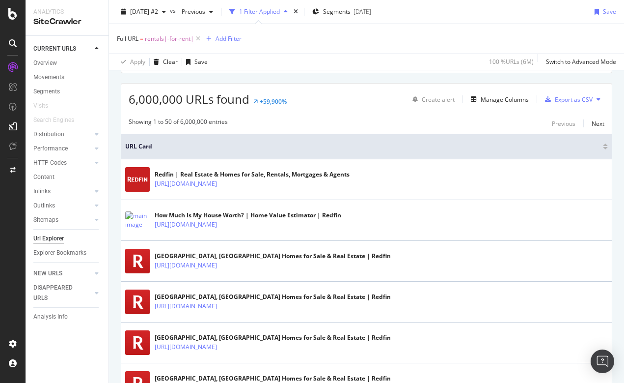
click at [177, 39] on span "rentals|-for-rent|" at bounding box center [169, 39] width 49 height 14
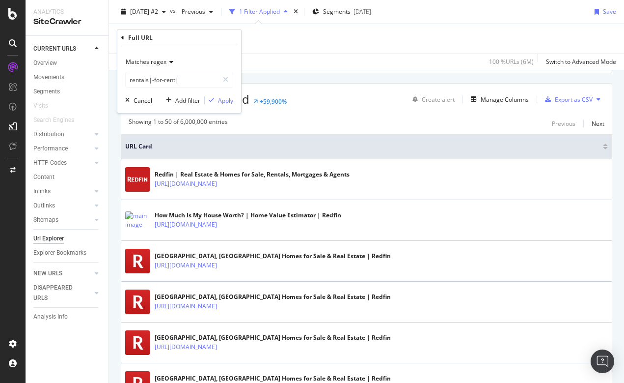
click at [143, 60] on span "Matches regex" at bounding box center [146, 61] width 41 height 8
click at [122, 37] on icon at bounding box center [122, 38] width 3 height 6
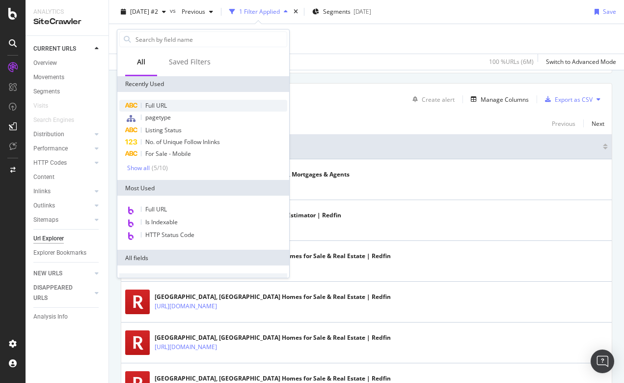
click at [151, 101] on span "Full URL" at bounding box center [156, 105] width 22 height 8
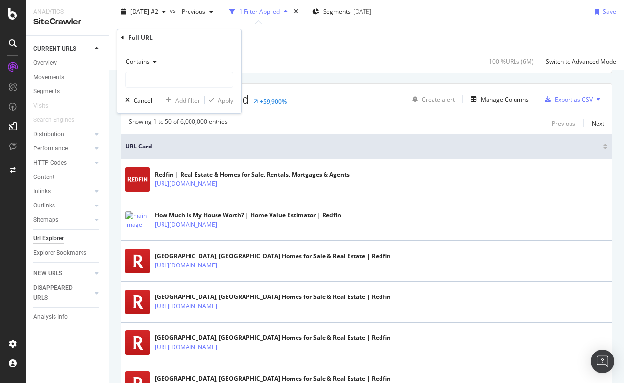
click at [140, 55] on div "Contains" at bounding box center [179, 62] width 108 height 16
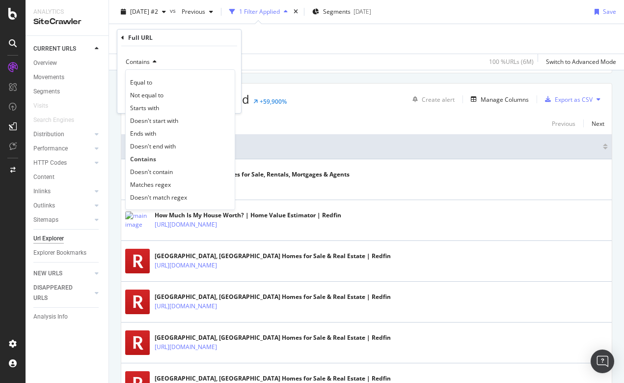
click at [259, 24] on div "Full URL = rentals|-for-rent| Add Filter" at bounding box center [367, 38] width 500 height 29
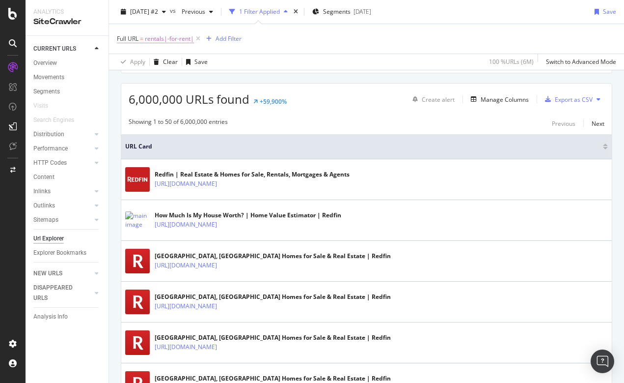
click at [140, 39] on span "Full URL = rentals|-for-rent|" at bounding box center [155, 38] width 77 height 9
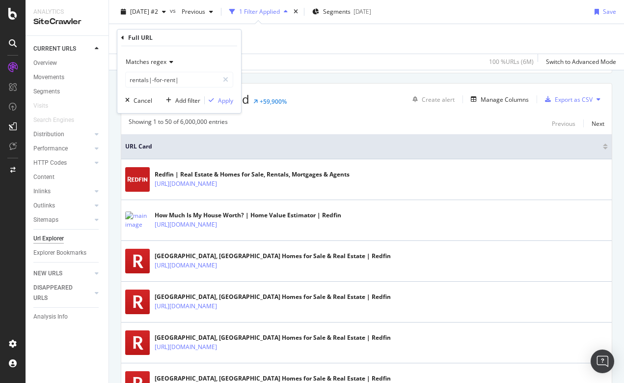
click at [121, 37] on icon at bounding box center [122, 38] width 3 height 6
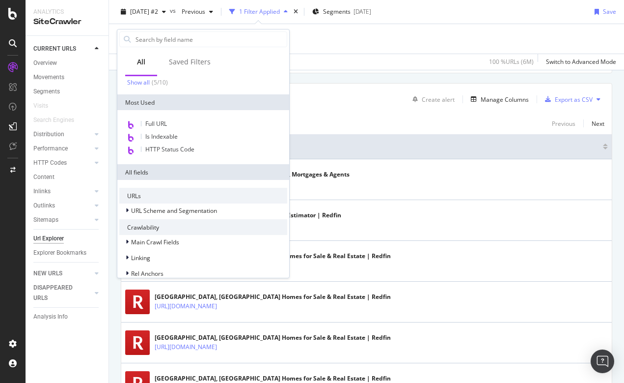
scroll to position [113, 0]
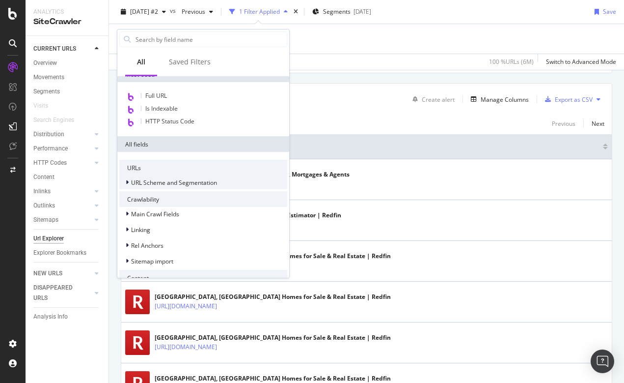
click at [155, 184] on span "URL Scheme and Segmentation" at bounding box center [174, 182] width 86 height 8
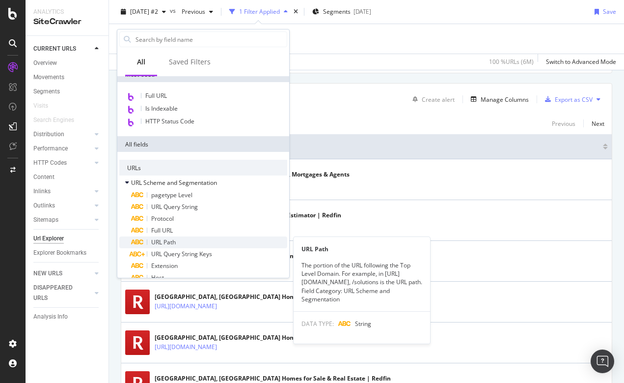
click at [166, 241] on span "URL Path" at bounding box center [163, 242] width 25 height 8
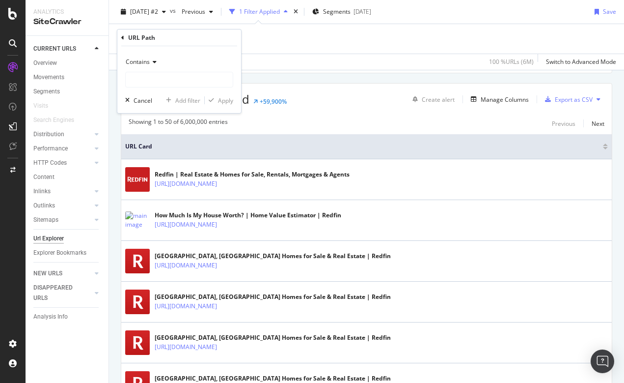
click at [140, 61] on span "Contains" at bounding box center [138, 61] width 24 height 8
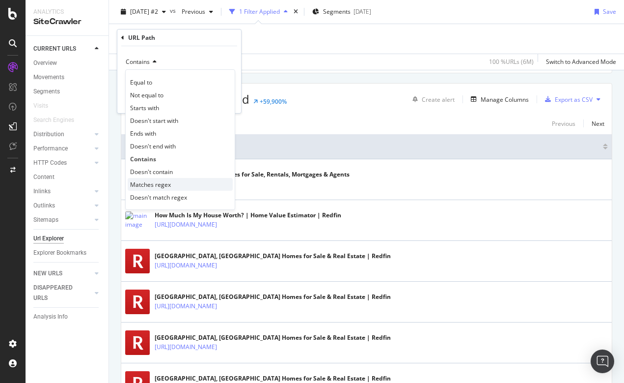
click at [145, 182] on span "Matches regex" at bounding box center [150, 184] width 41 height 8
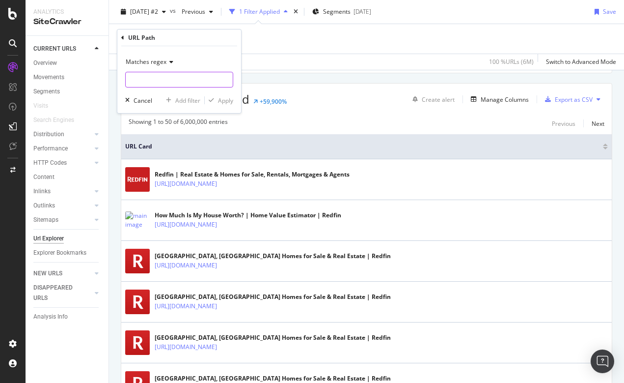
click at [150, 81] on input "text" at bounding box center [179, 80] width 107 height 16
click at [130, 80] on input "/rentals|for-rent" at bounding box center [172, 80] width 93 height 16
click at [133, 77] on input "/rentals|for-rent" at bounding box center [172, 80] width 93 height 16
type input "rentals|for-rent"
click at [225, 99] on div "Apply" at bounding box center [225, 100] width 15 height 8
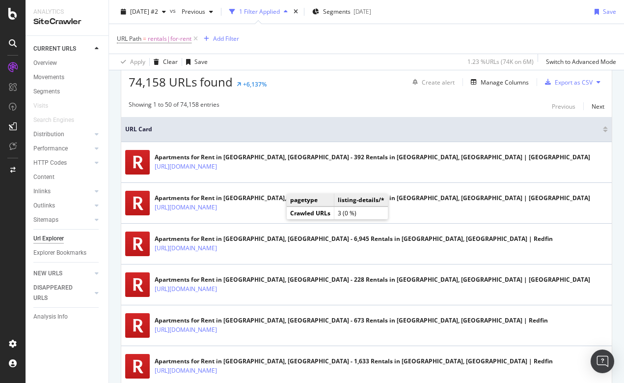
scroll to position [233, 0]
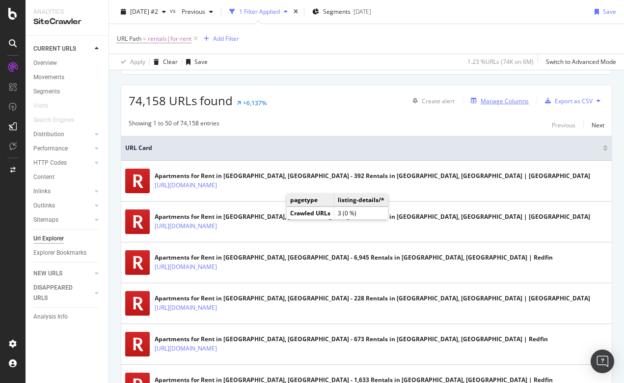
click at [503, 101] on div "Manage Columns" at bounding box center [505, 101] width 48 height 8
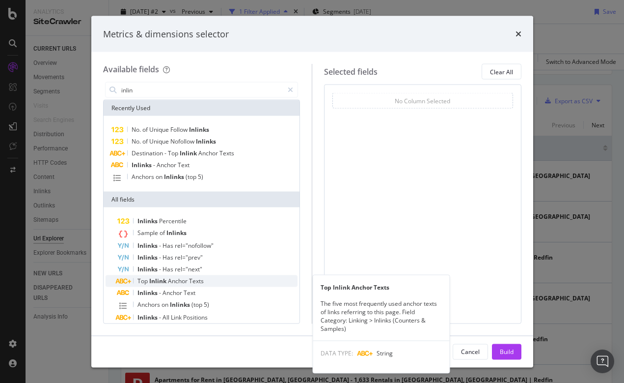
scroll to position [0, 0]
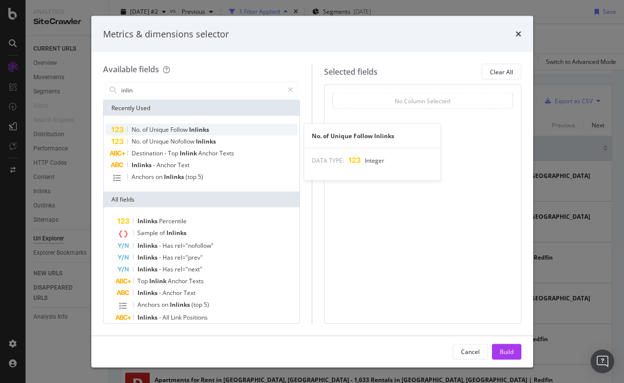
type input "inlin"
click at [183, 124] on div "No. of Unique Follow Inlinks" at bounding box center [202, 130] width 193 height 12
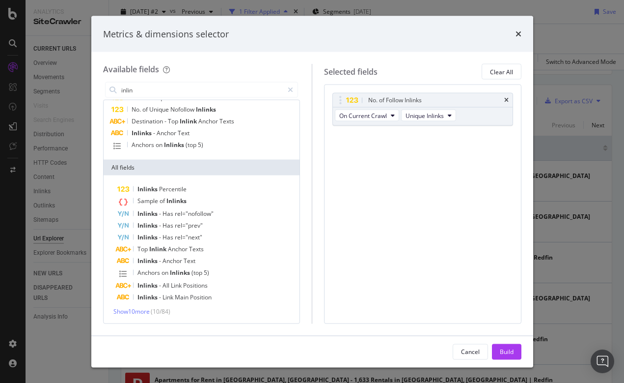
scroll to position [31, 0]
click at [142, 312] on span "Show 10 more" at bounding box center [131, 311] width 36 height 8
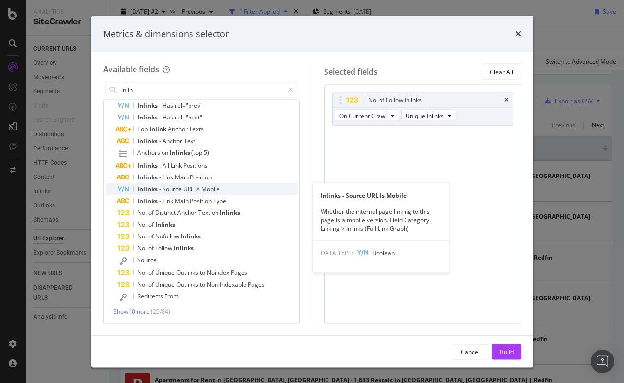
scroll to position [151, 0]
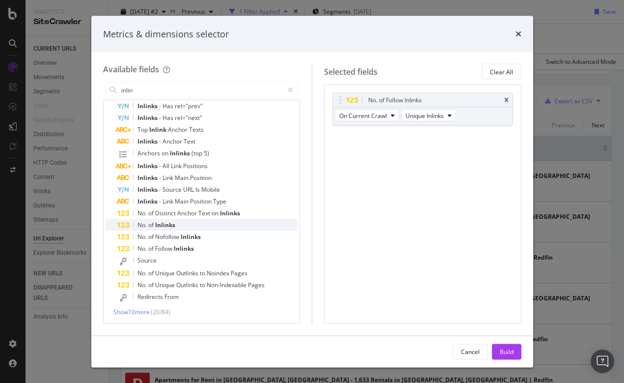
click at [167, 224] on span "Inlinks" at bounding box center [165, 225] width 20 height 8
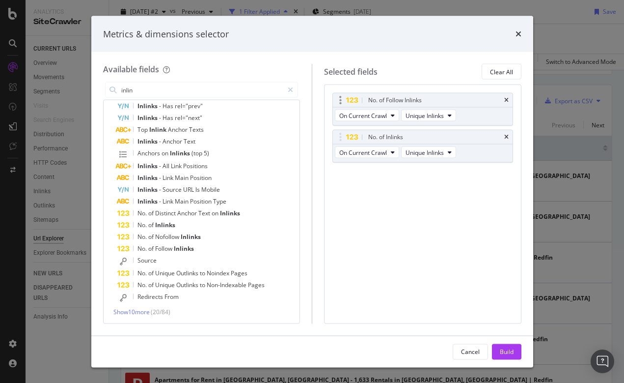
click at [510, 97] on div "No. of Follow Inlinks" at bounding box center [423, 100] width 180 height 14
click at [505, 98] on icon "times" at bounding box center [506, 100] width 4 height 6
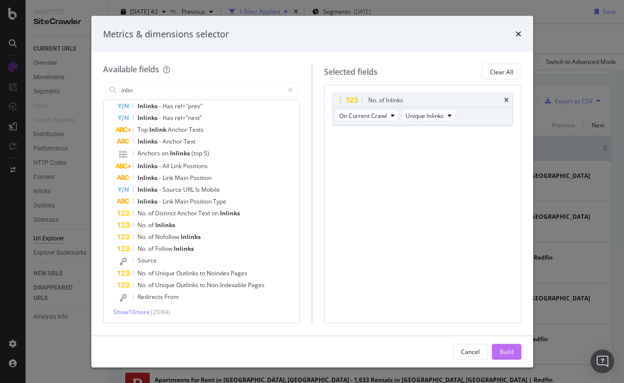
click at [505, 349] on div "Build" at bounding box center [507, 351] width 14 height 8
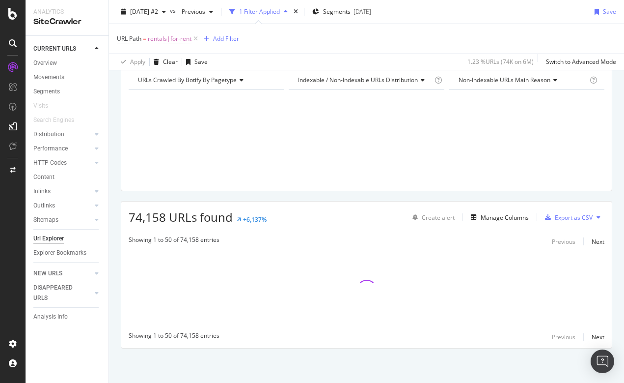
scroll to position [116, 0]
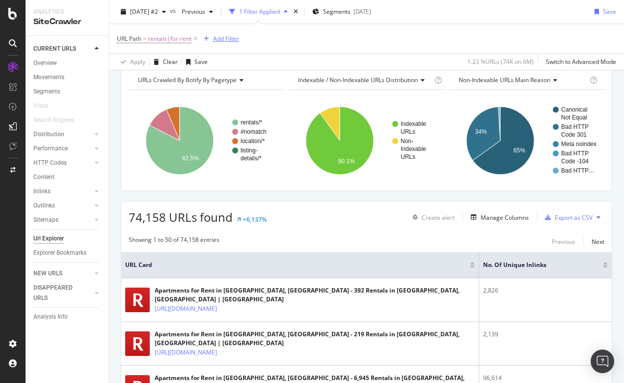
click at [222, 37] on div "Add Filter" at bounding box center [226, 38] width 26 height 8
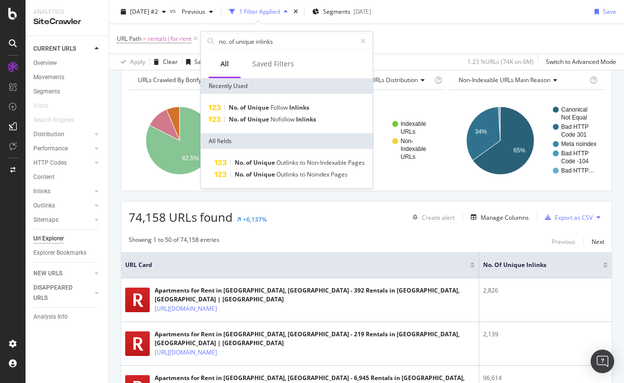
type input "no. of unique inlines"
drag, startPoint x: 240, startPoint y: 76, endPoint x: 292, endPoint y: 103, distance: 58.5
click at [292, 103] on span "Inlinks" at bounding box center [299, 107] width 20 height 8
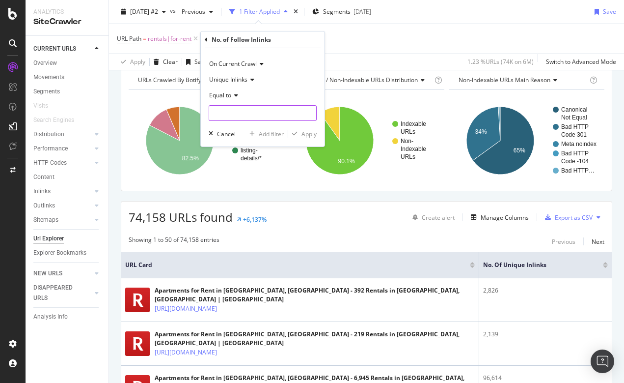
click at [238, 113] on input "number" at bounding box center [263, 113] width 108 height 16
click at [220, 93] on span "Equal to" at bounding box center [220, 95] width 22 height 8
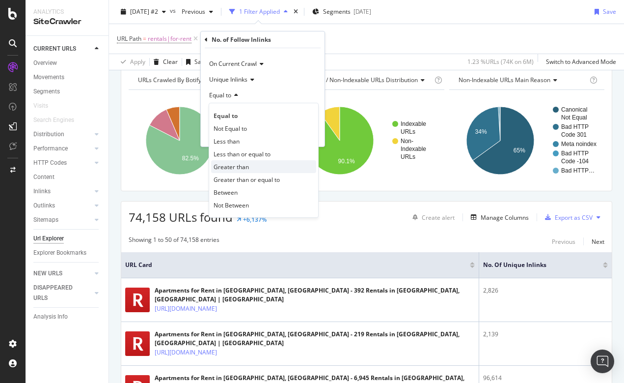
click at [233, 163] on span "Greater than" at bounding box center [231, 167] width 35 height 8
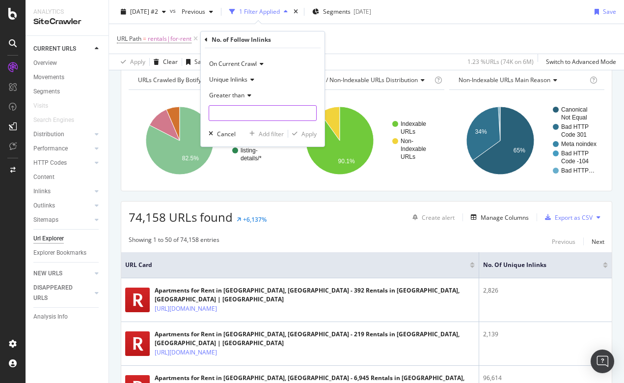
click at [214, 110] on input "number" at bounding box center [263, 113] width 108 height 16
type input "1000"
click at [310, 131] on div "Apply" at bounding box center [309, 134] width 15 height 8
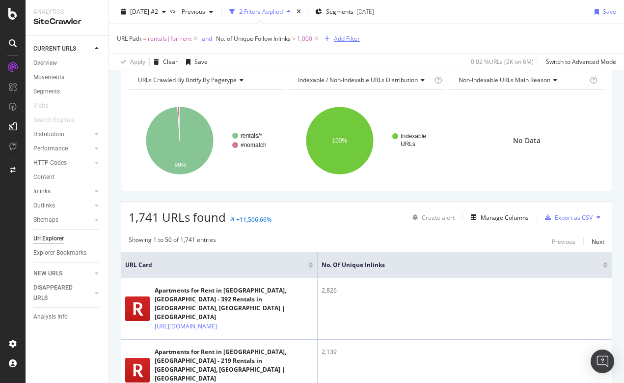
click at [348, 39] on div "Add Filter" at bounding box center [347, 38] width 26 height 8
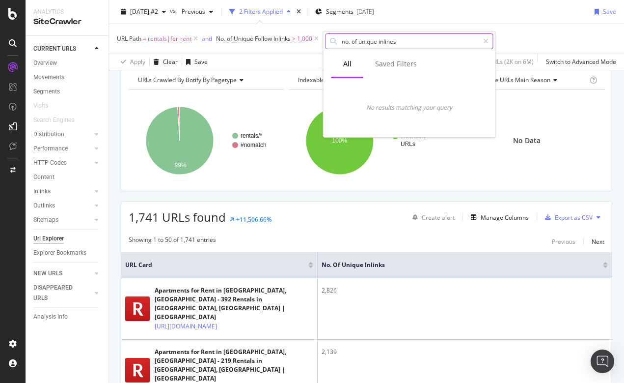
click at [419, 35] on input "no. of unique inlines" at bounding box center [410, 41] width 138 height 15
click at [405, 42] on input "no. of unique inlines" at bounding box center [410, 41] width 138 height 15
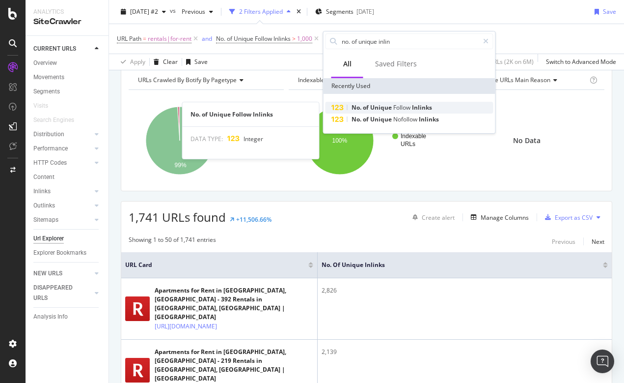
type input "no. of unique inlin"
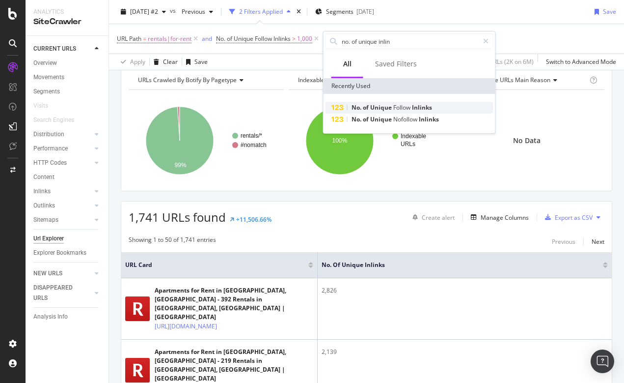
click at [391, 106] on span "Unique" at bounding box center [381, 107] width 23 height 8
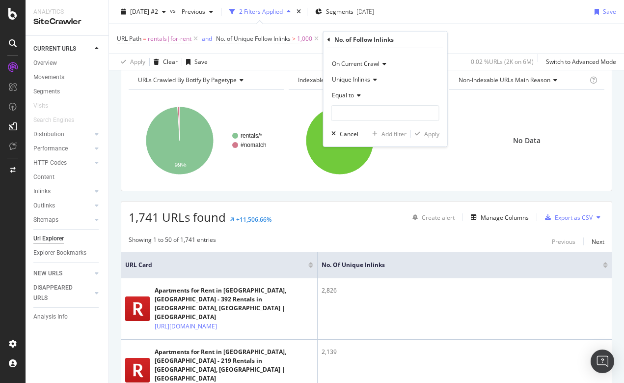
click at [346, 96] on span "Equal to" at bounding box center [343, 95] width 22 height 8
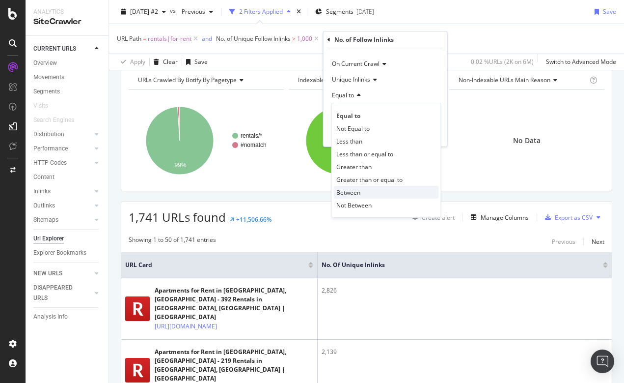
click at [356, 193] on span "Between" at bounding box center [348, 192] width 24 height 8
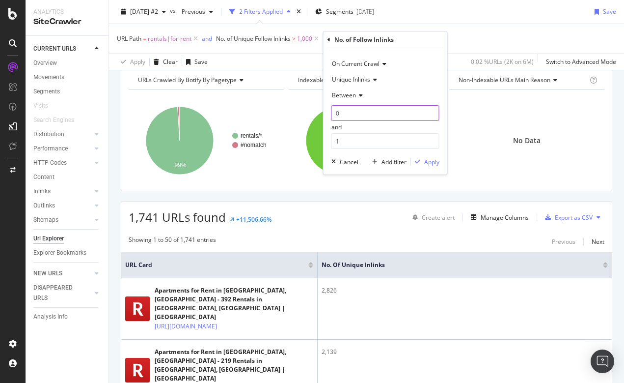
click at [349, 114] on input "0" at bounding box center [386, 113] width 108 height 16
type input "300"
click at [354, 148] on input "1" at bounding box center [386, 141] width 108 height 16
type input "500"
click at [437, 158] on div "Apply" at bounding box center [431, 162] width 15 height 8
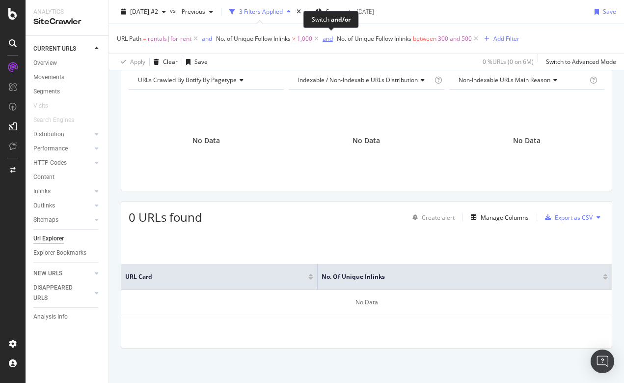
click at [331, 36] on div "and" at bounding box center [328, 38] width 10 height 8
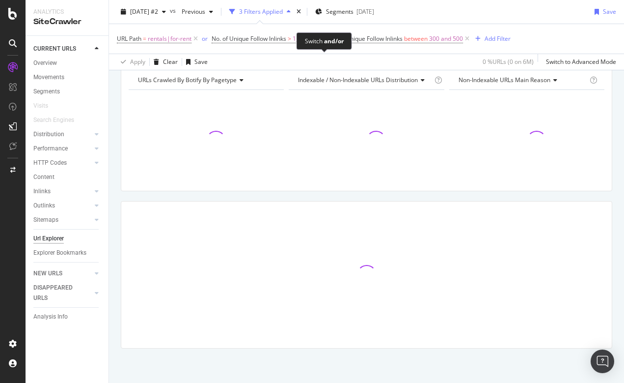
scroll to position [3, 0]
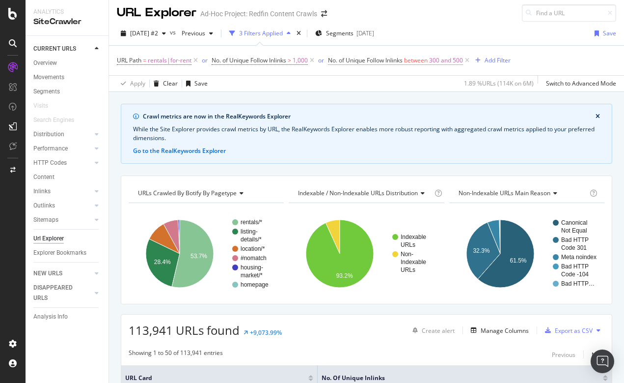
click at [420, 61] on span "between" at bounding box center [416, 60] width 24 height 8
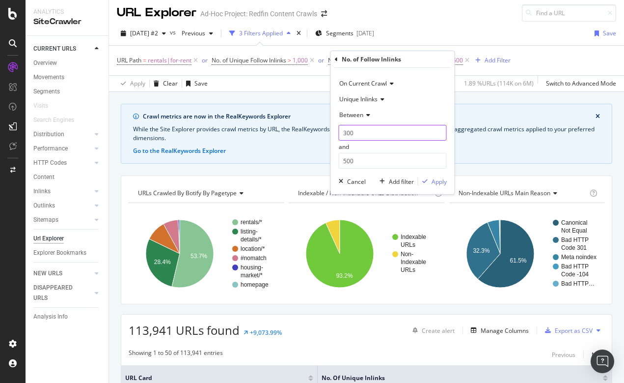
click at [355, 137] on input "300" at bounding box center [393, 133] width 108 height 16
type input "3"
type input "400"
click at [438, 180] on div "Apply" at bounding box center [439, 181] width 15 height 8
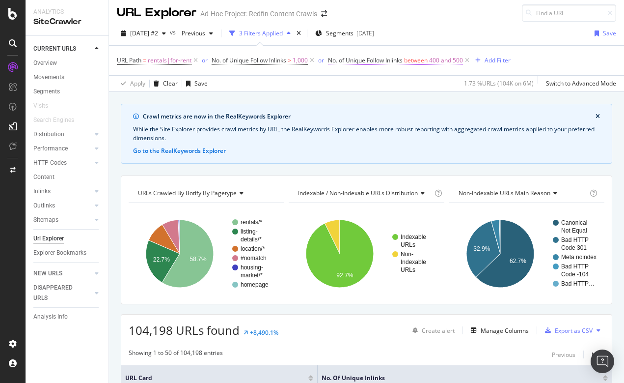
click at [367, 60] on span "No. of Unique Follow Inlinks" at bounding box center [365, 60] width 75 height 8
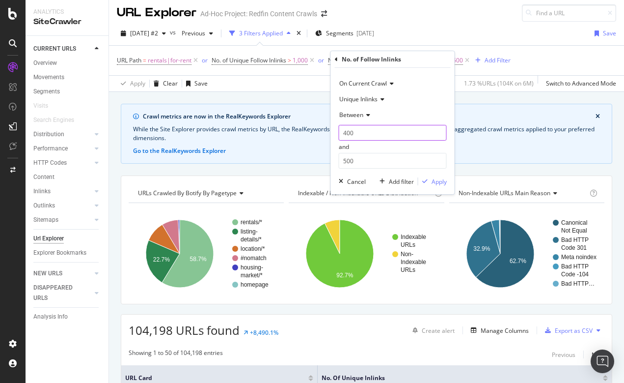
click at [358, 132] on input "400" at bounding box center [393, 133] width 108 height 16
type input "450"
click at [437, 181] on div "Apply" at bounding box center [439, 181] width 15 height 8
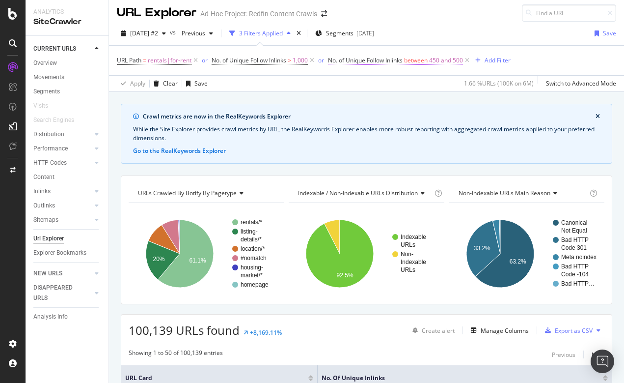
click at [403, 61] on span "No. of Unique Follow Inlinks" at bounding box center [365, 60] width 75 height 8
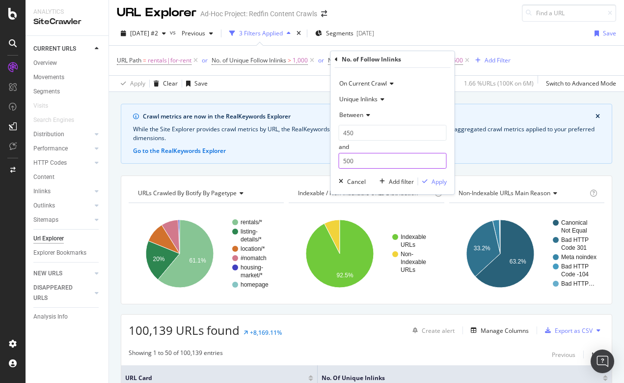
click at [364, 159] on input "500" at bounding box center [393, 161] width 108 height 16
type input "5"
type input "460"
click at [440, 182] on div "Apply" at bounding box center [439, 181] width 15 height 8
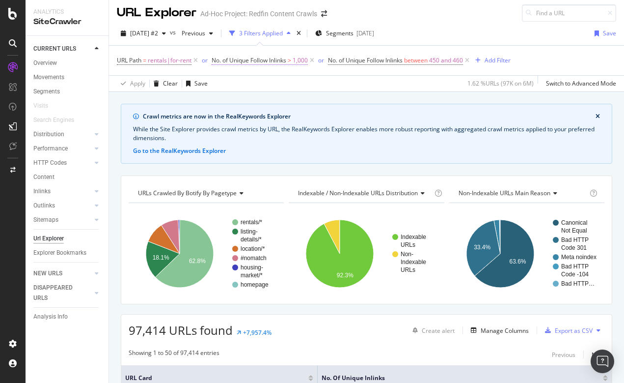
click at [264, 60] on span "No. of Unique Follow Inlinks" at bounding box center [249, 60] width 75 height 8
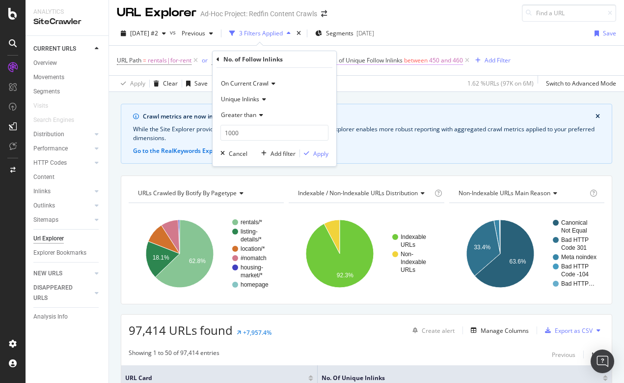
click at [417, 61] on span "between" at bounding box center [416, 60] width 24 height 8
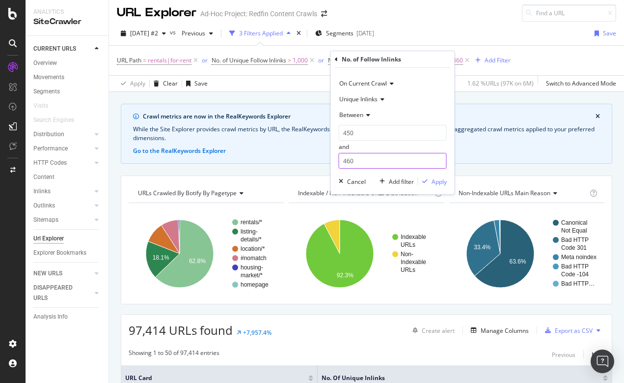
click at [360, 157] on input "460" at bounding box center [393, 161] width 108 height 16
click at [266, 176] on div "URLs Crawled By Botify By pagetype Chart (by Value) Table Expand Export as CSV …" at bounding box center [367, 239] width 492 height 129
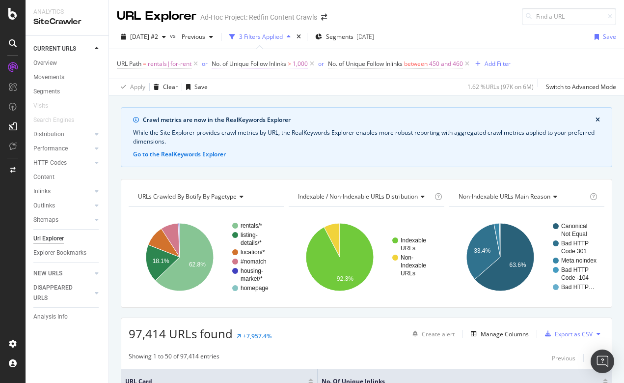
click at [267, 63] on span "No. of Unique Follow Inlinks" at bounding box center [249, 63] width 75 height 8
click at [206, 61] on div "or" at bounding box center [205, 63] width 6 height 8
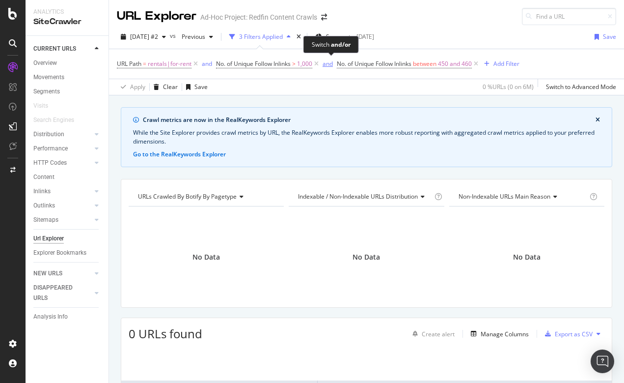
click at [332, 61] on div "and" at bounding box center [328, 63] width 10 height 8
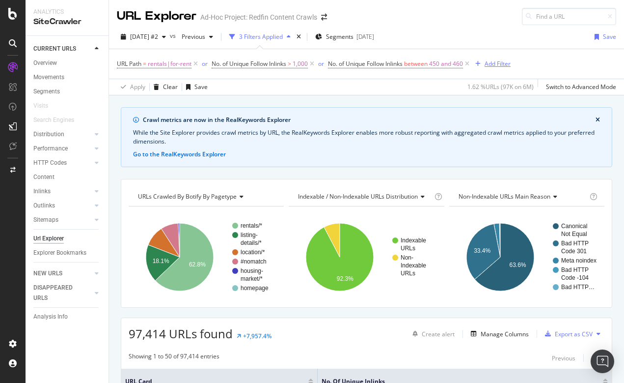
click at [504, 59] on div "Add Filter" at bounding box center [491, 63] width 39 height 11
click at [220, 73] on div "URL Path = rentals|for-rent or No. of Unique Follow Inlinks > 1,000 or No. of U…" at bounding box center [367, 63] width 500 height 29
click at [316, 62] on icon at bounding box center [312, 64] width 8 height 10
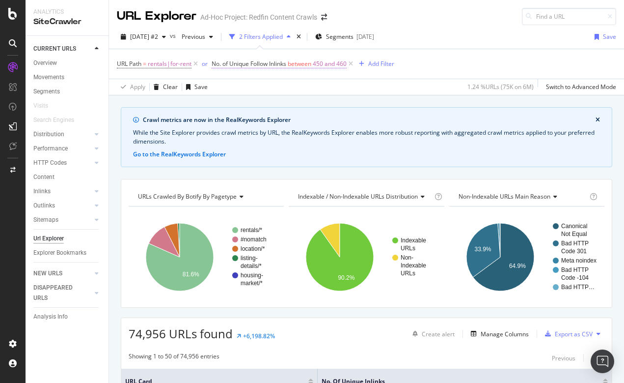
click at [307, 62] on span "between" at bounding box center [300, 63] width 24 height 8
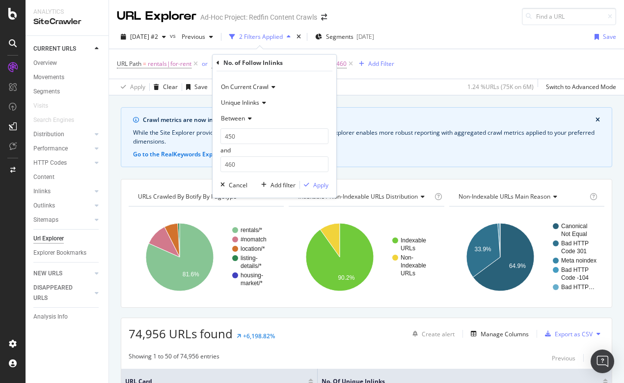
click at [452, 68] on div "URL Path = rentals|for-rent or No. of Unique Follow Inlinks between 450 and 460…" at bounding box center [367, 63] width 500 height 29
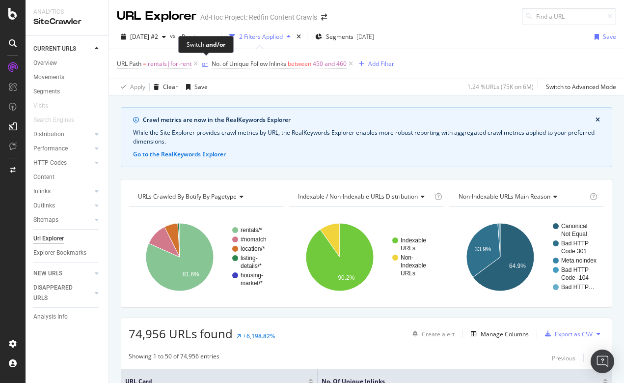
click at [204, 65] on div "or" at bounding box center [205, 63] width 6 height 8
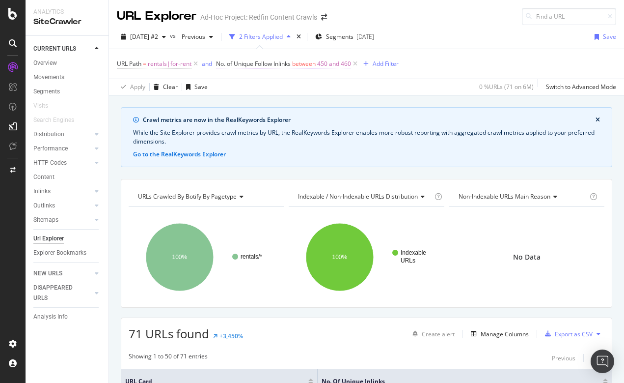
click at [326, 67] on span "450 and 460" at bounding box center [334, 64] width 34 height 14
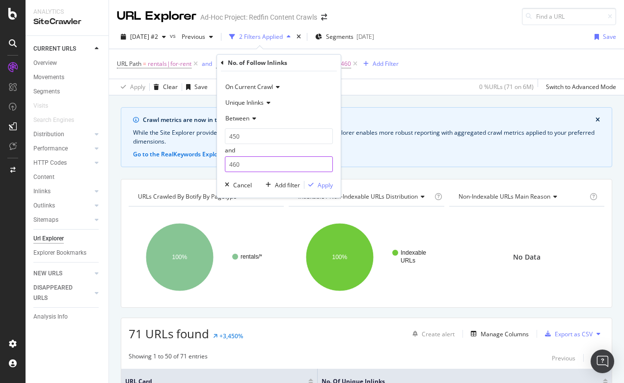
click at [259, 162] on input "460" at bounding box center [279, 164] width 108 height 16
type input "4"
type input "500"
click at [326, 184] on div "Apply" at bounding box center [325, 185] width 15 height 8
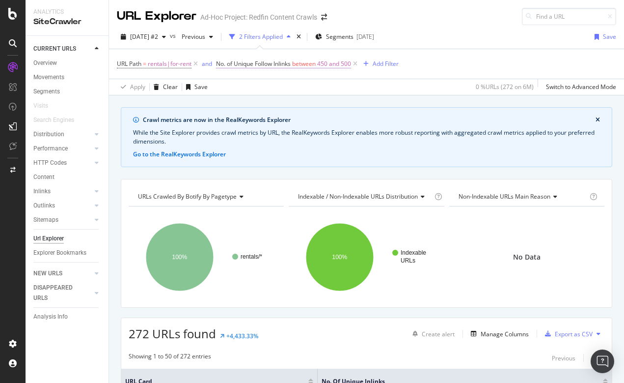
click at [319, 65] on span "No. of Unique Follow Inlinks between 450 and 500" at bounding box center [283, 63] width 135 height 9
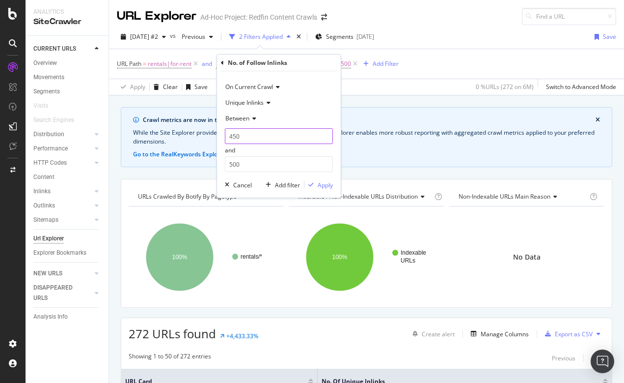
click at [251, 132] on input "450" at bounding box center [279, 136] width 108 height 16
type input "4"
type input "100"
click at [328, 183] on div "Apply" at bounding box center [325, 185] width 15 height 8
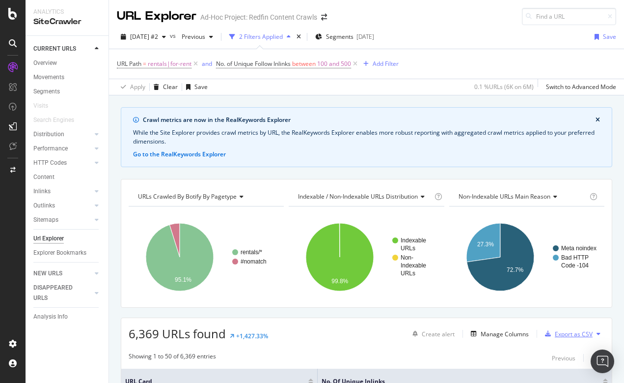
click at [577, 331] on div "Export as CSV" at bounding box center [574, 334] width 38 height 8
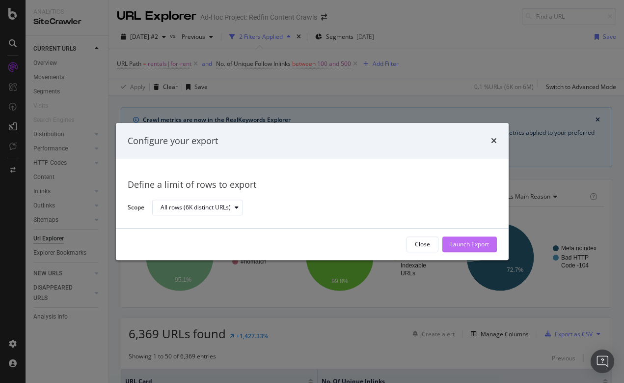
click at [468, 244] on div "Launch Export" at bounding box center [469, 244] width 39 height 8
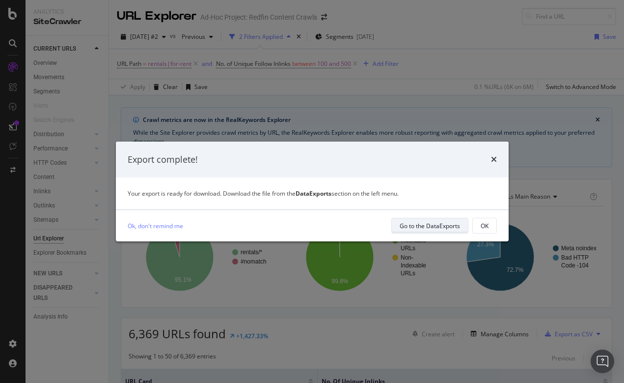
click at [420, 225] on div "Go to the DataExports" at bounding box center [430, 226] width 60 height 8
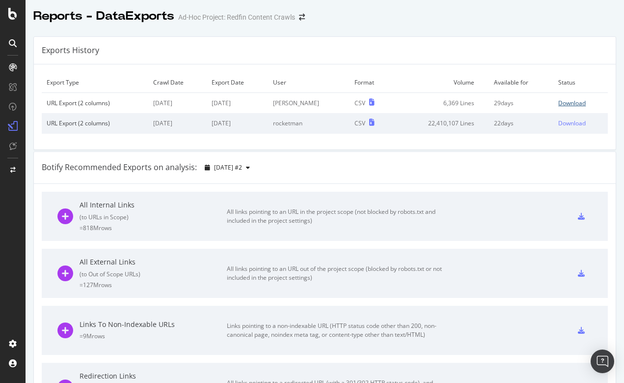
click at [584, 100] on div "Download" at bounding box center [572, 103] width 28 height 8
click at [10, 17] on icon at bounding box center [12, 14] width 9 height 12
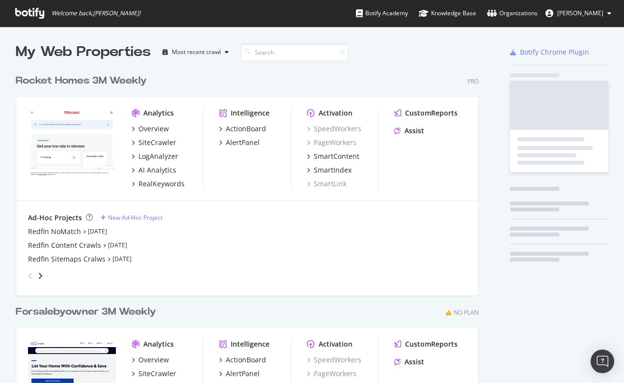
scroll to position [383, 624]
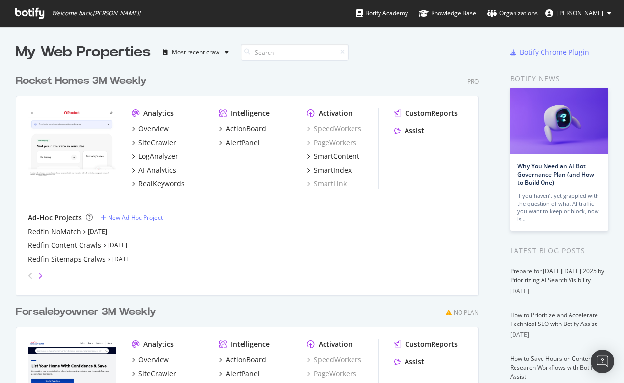
click at [42, 274] on icon "angle-right" at bounding box center [40, 276] width 5 height 8
click at [64, 233] on div "Redfin 2M Full Crawl (Mobile)" at bounding box center [76, 231] width 96 height 10
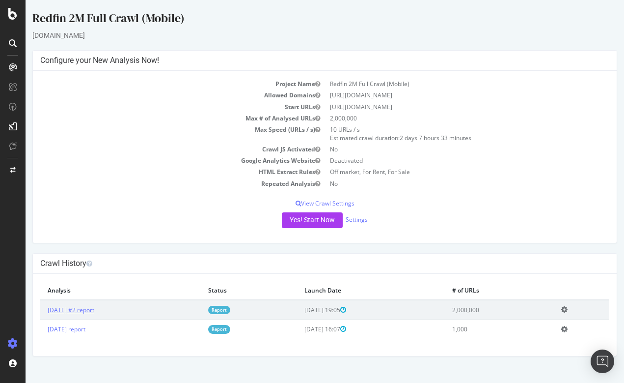
click at [82, 310] on link "2025 Aug. 22nd #2 report" at bounding box center [71, 310] width 47 height 8
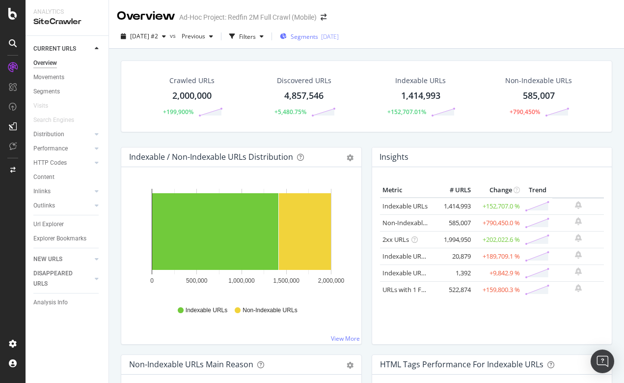
click at [318, 34] on span "Segments" at bounding box center [305, 36] width 28 height 8
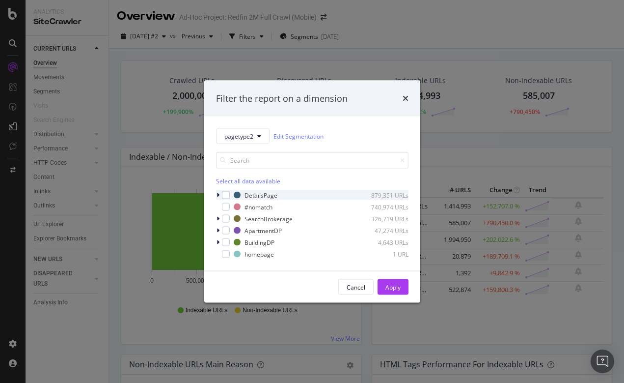
click at [219, 195] on icon "modal" at bounding box center [218, 195] width 3 height 6
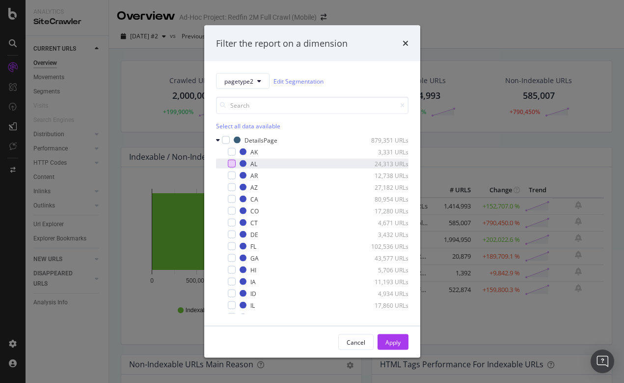
click at [231, 164] on div "modal" at bounding box center [232, 164] width 8 height 8
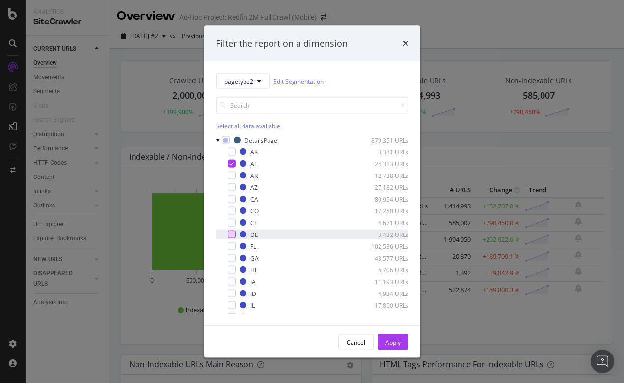
click at [234, 236] on div "modal" at bounding box center [232, 234] width 8 height 8
click at [406, 42] on icon "times" at bounding box center [406, 43] width 6 height 8
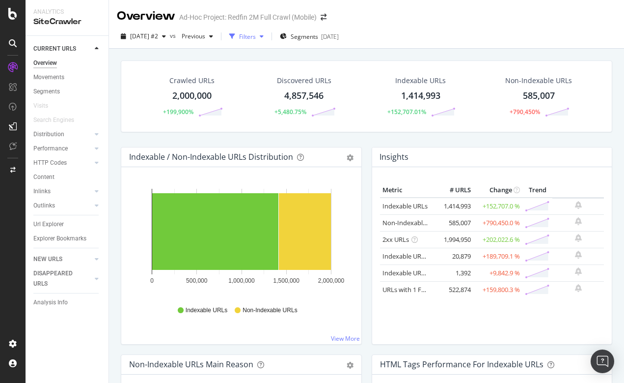
click at [256, 36] on div "Filters" at bounding box center [247, 36] width 17 height 8
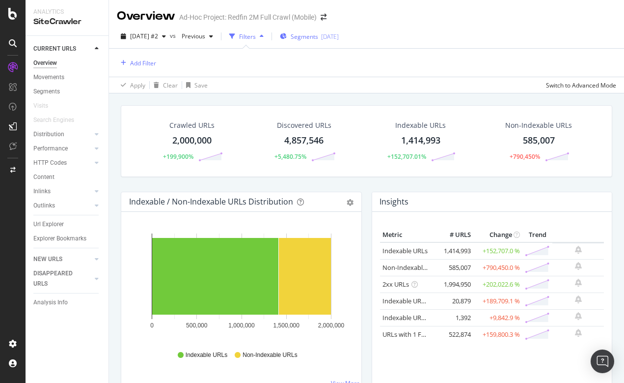
click at [318, 34] on span "Segments" at bounding box center [305, 36] width 28 height 8
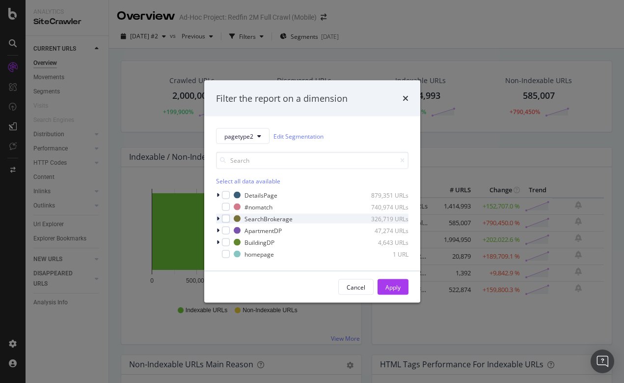
click at [217, 218] on icon "modal" at bounding box center [218, 219] width 3 height 6
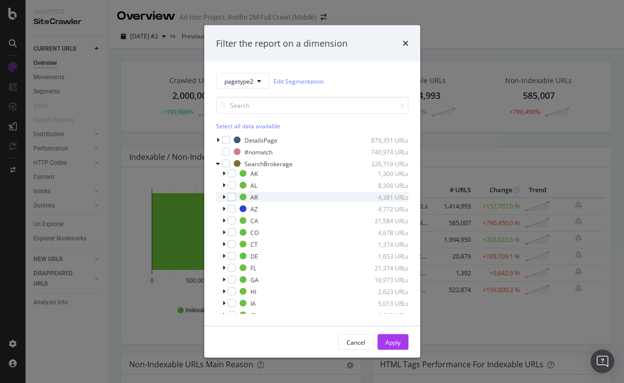
click at [224, 197] on icon "modal" at bounding box center [224, 197] width 3 height 6
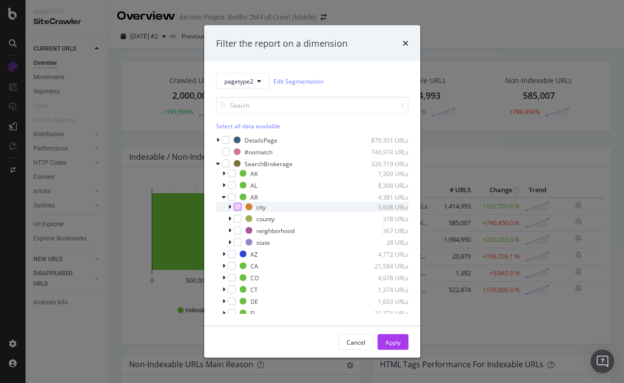
click at [237, 207] on div "modal" at bounding box center [238, 207] width 8 height 8
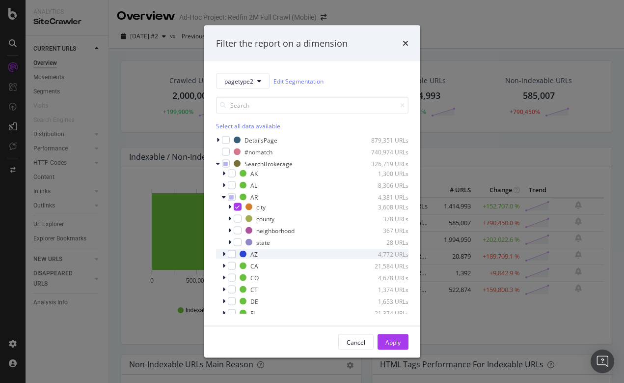
click at [223, 253] on icon "modal" at bounding box center [224, 254] width 3 height 6
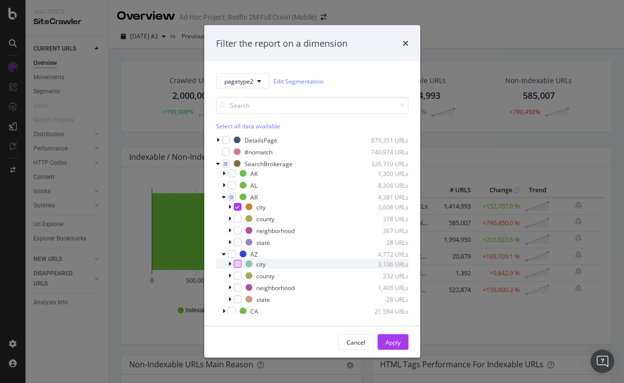
click at [238, 264] on div "modal" at bounding box center [238, 264] width 8 height 8
click at [407, 45] on icon "times" at bounding box center [406, 43] width 6 height 8
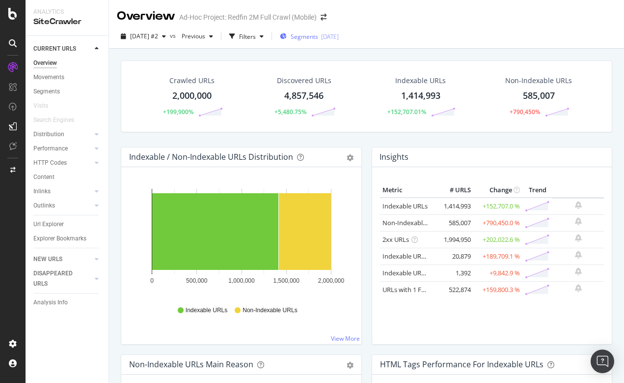
click at [318, 37] on span "Segments" at bounding box center [305, 36] width 28 height 8
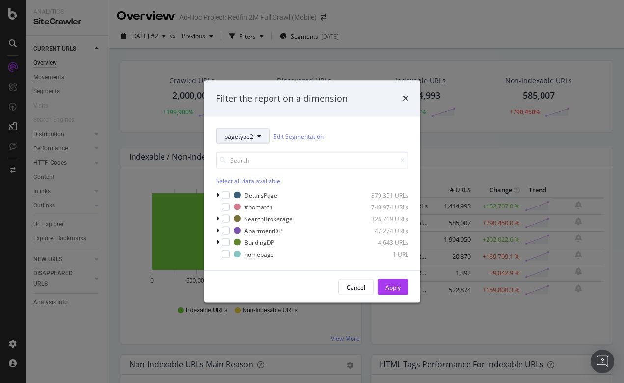
click at [260, 137] on icon "modal" at bounding box center [259, 136] width 4 height 6
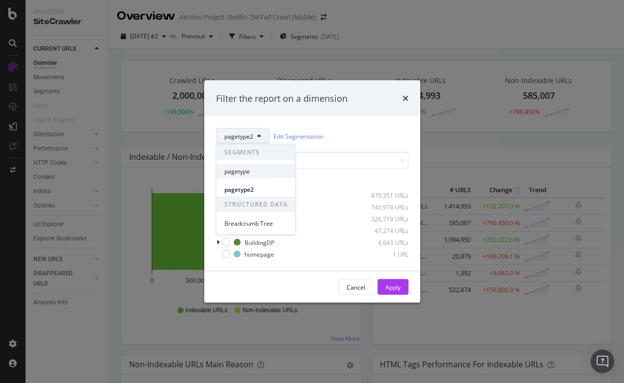
click at [255, 170] on span "pagetype" at bounding box center [255, 171] width 63 height 9
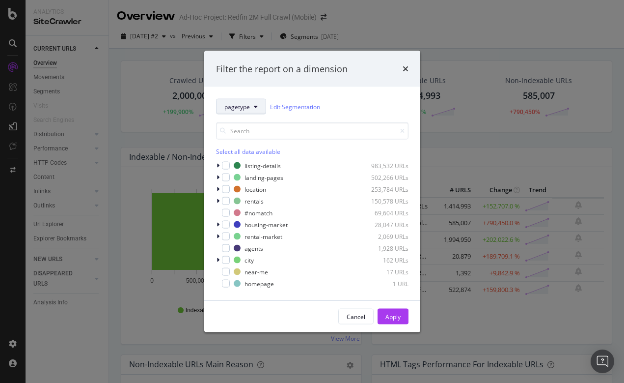
click at [257, 144] on div "Select all data available" at bounding box center [312, 138] width 193 height 33
click at [255, 106] on icon "modal" at bounding box center [256, 107] width 4 height 6
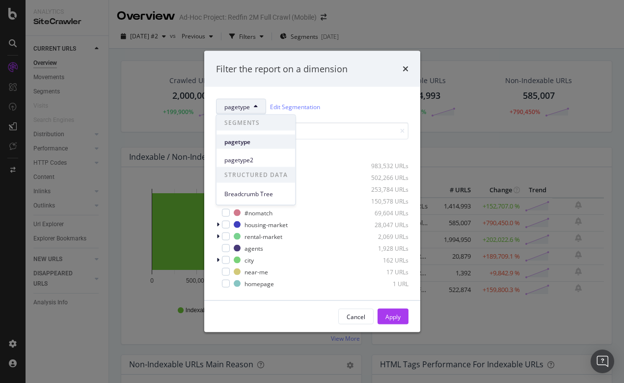
click at [240, 140] on span "pagetype" at bounding box center [255, 141] width 63 height 9
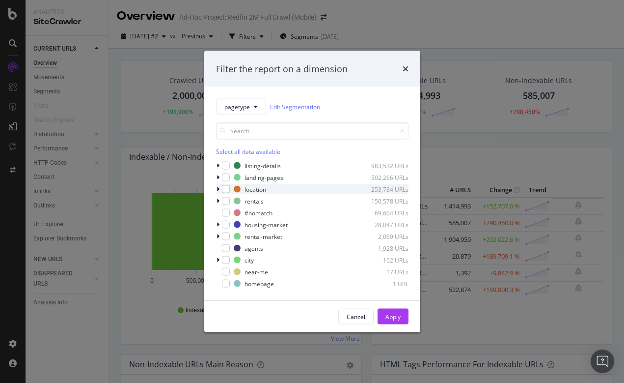
click at [219, 188] on icon "modal" at bounding box center [218, 189] width 3 height 6
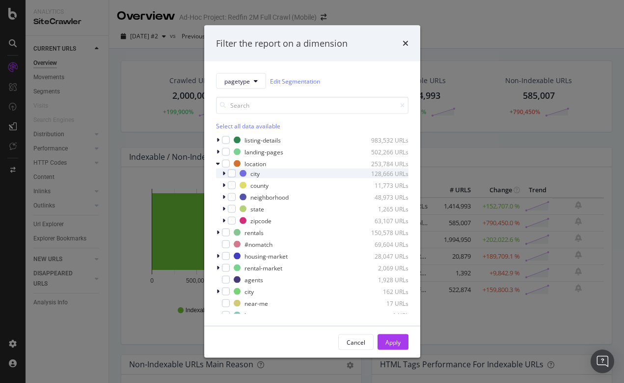
click at [223, 172] on icon "modal" at bounding box center [224, 173] width 3 height 6
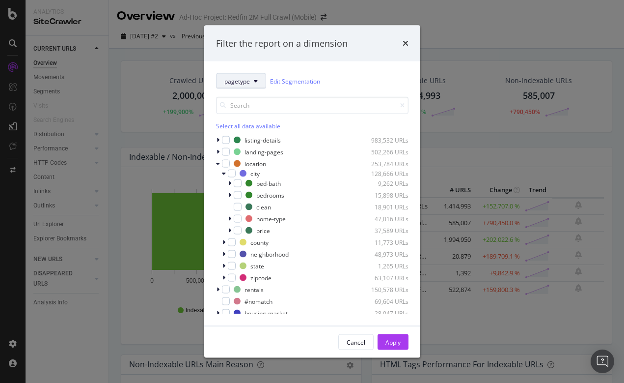
click at [258, 87] on button "pagetype" at bounding box center [241, 81] width 50 height 16
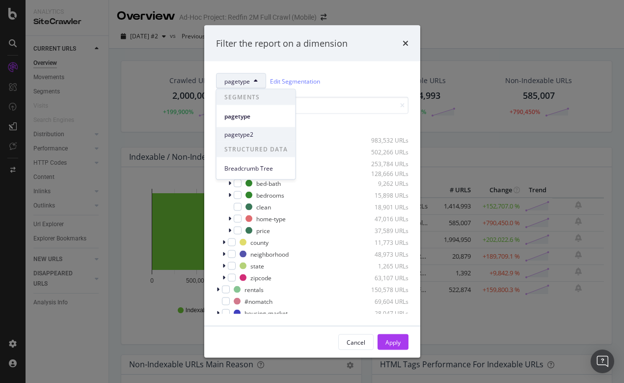
click at [241, 133] on span "pagetype2" at bounding box center [255, 134] width 63 height 9
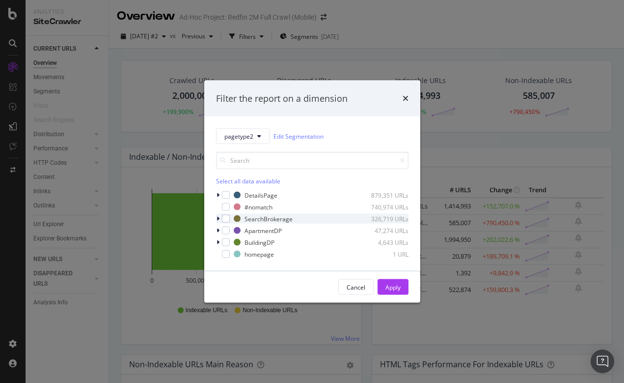
click at [218, 217] on icon "modal" at bounding box center [218, 219] width 3 height 6
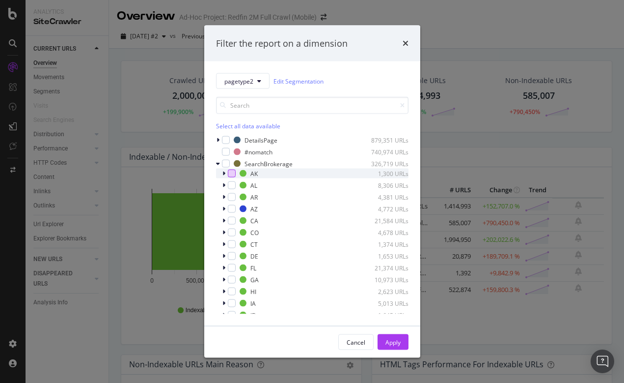
click at [233, 174] on div "modal" at bounding box center [232, 173] width 8 height 8
click at [232, 195] on div "modal" at bounding box center [232, 197] width 8 height 8
click at [230, 173] on icon "modal" at bounding box center [231, 173] width 4 height 5
click at [230, 195] on icon "modal" at bounding box center [231, 197] width 4 height 5
click at [218, 163] on icon "modal" at bounding box center [218, 164] width 4 height 6
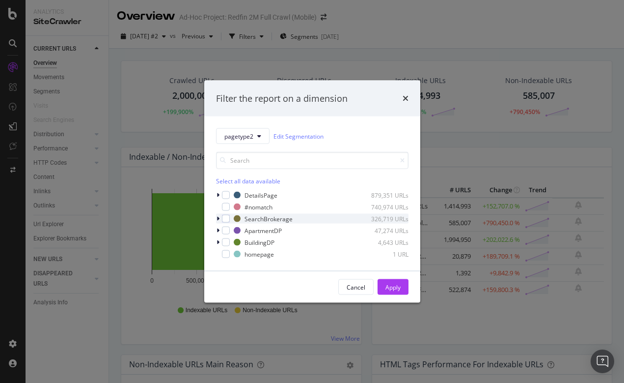
click at [218, 217] on icon "modal" at bounding box center [218, 219] width 3 height 6
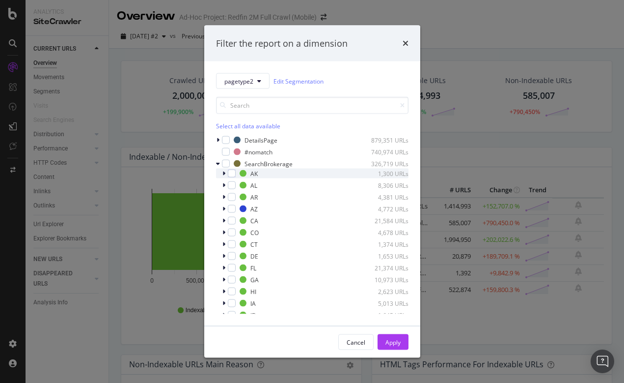
click at [225, 172] on icon "modal" at bounding box center [224, 173] width 3 height 6
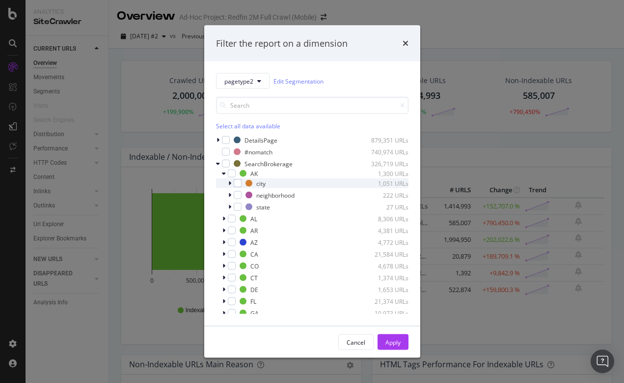
click at [231, 182] on div "modal" at bounding box center [231, 183] width 6 height 10
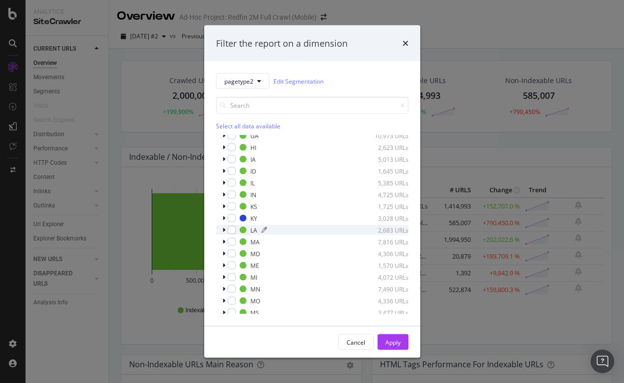
scroll to position [220, 0]
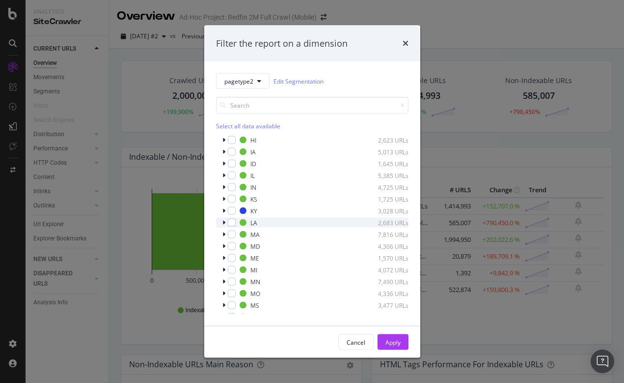
click at [223, 222] on icon "modal" at bounding box center [224, 223] width 3 height 6
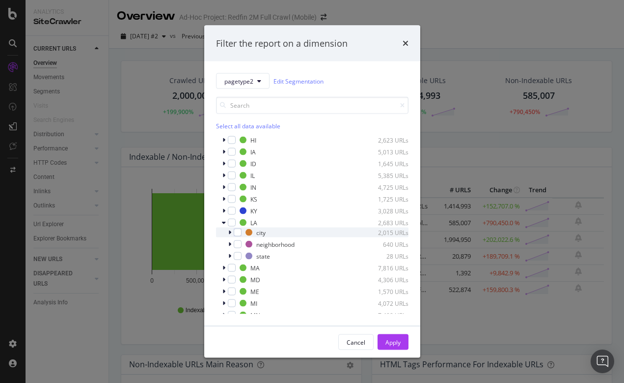
click at [230, 231] on icon "modal" at bounding box center [229, 232] width 3 height 6
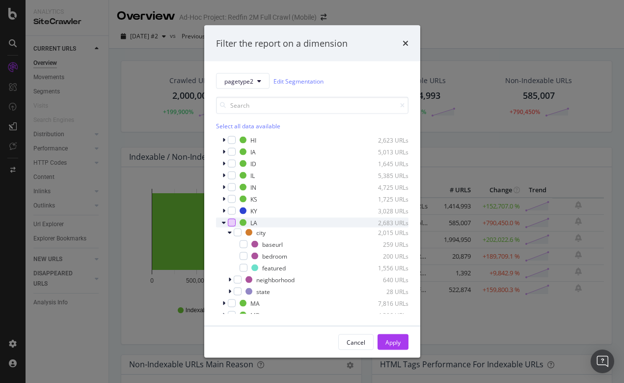
click at [232, 222] on div "modal" at bounding box center [232, 223] width 8 height 8
click at [235, 221] on div "modal" at bounding box center [232, 223] width 8 height 8
click at [238, 232] on div "modal" at bounding box center [238, 232] width 8 height 8
click at [234, 223] on icon "modal" at bounding box center [231, 222] width 4 height 5
click at [406, 43] on icon "times" at bounding box center [406, 43] width 6 height 8
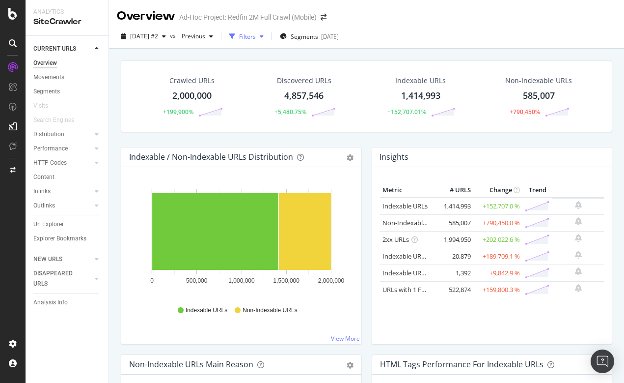
click at [264, 43] on button "Filters" at bounding box center [246, 36] width 42 height 16
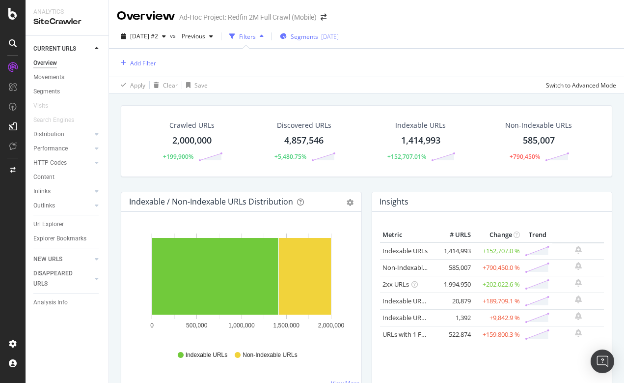
click at [318, 33] on span "Segments" at bounding box center [305, 36] width 28 height 8
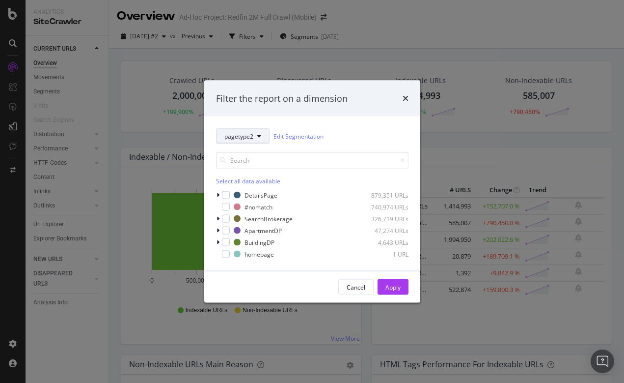
click at [252, 135] on span "pagetype2" at bounding box center [238, 136] width 29 height 8
click at [404, 96] on icon "times" at bounding box center [406, 98] width 6 height 8
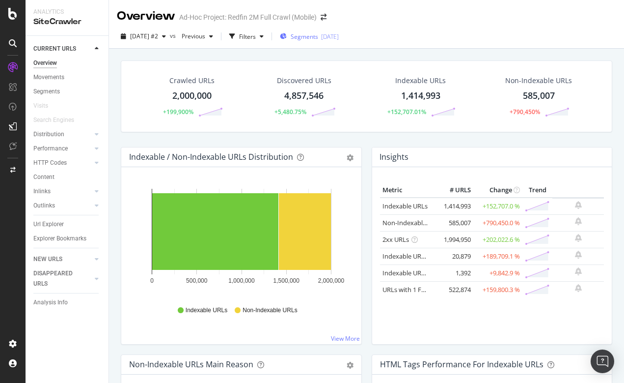
click at [339, 31] on div "Segments 2025-10-10" at bounding box center [309, 36] width 59 height 15
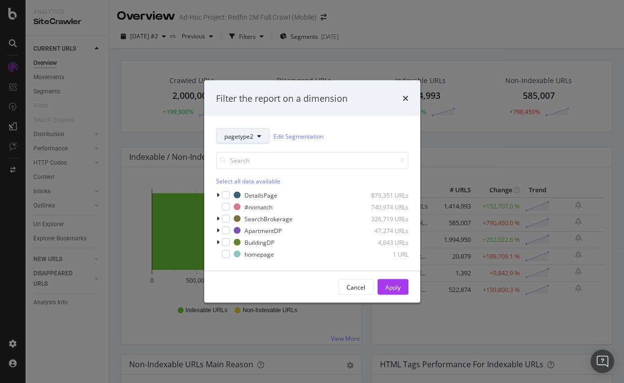
click at [250, 141] on button "pagetype2" at bounding box center [243, 136] width 54 height 16
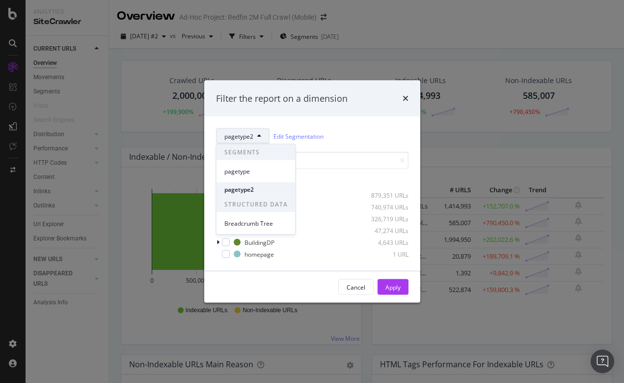
click at [237, 189] on span "pagetype2" at bounding box center [255, 189] width 63 height 9
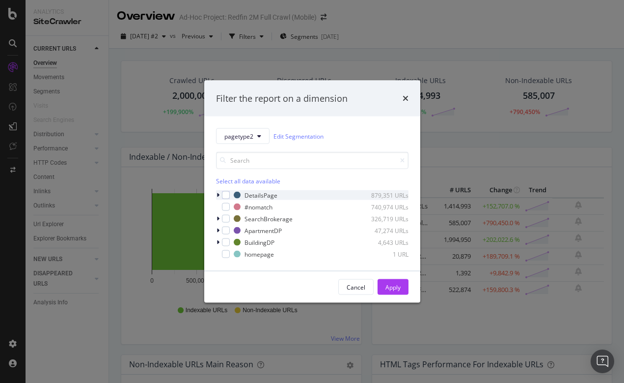
click at [219, 194] on icon "modal" at bounding box center [218, 195] width 3 height 6
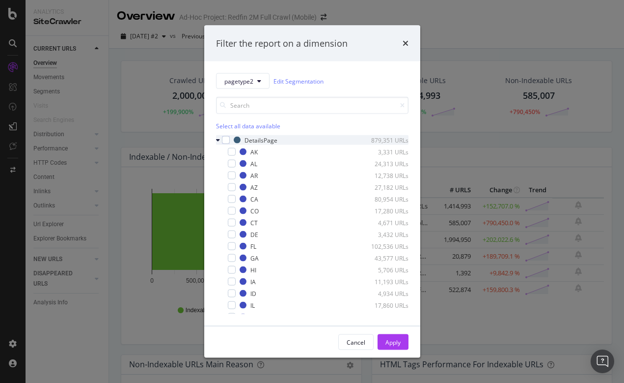
click at [218, 136] on div "modal" at bounding box center [219, 140] width 6 height 10
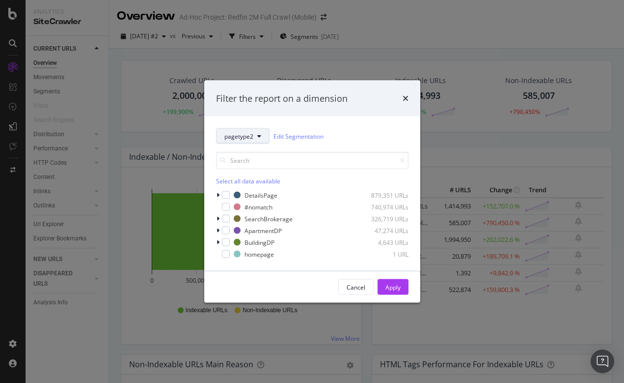
click at [253, 135] on button "pagetype2" at bounding box center [243, 136] width 54 height 16
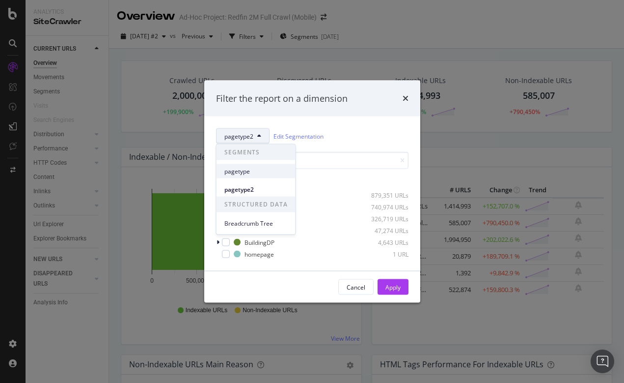
click at [241, 170] on span "pagetype" at bounding box center [255, 171] width 63 height 9
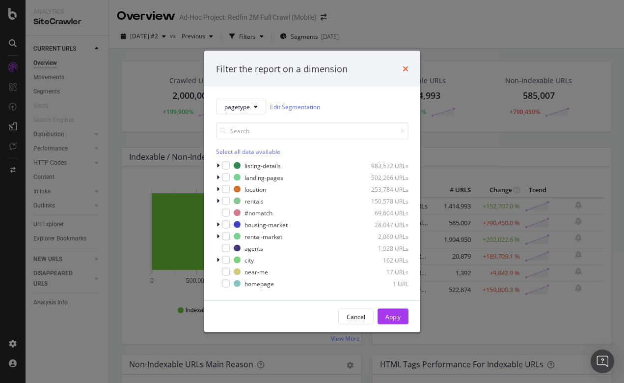
click at [404, 72] on icon "times" at bounding box center [406, 69] width 6 height 8
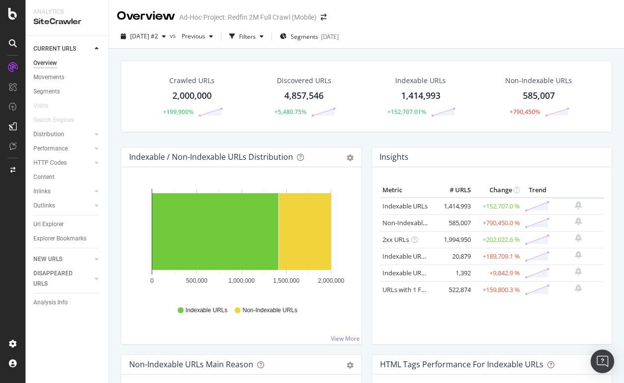
click at [313, 0] on div "Overview Ad-Hoc Project: Redfin 2M Full Crawl (Mobile)" at bounding box center [366, 12] width 515 height 25
